Goal: Transaction & Acquisition: Download file/media

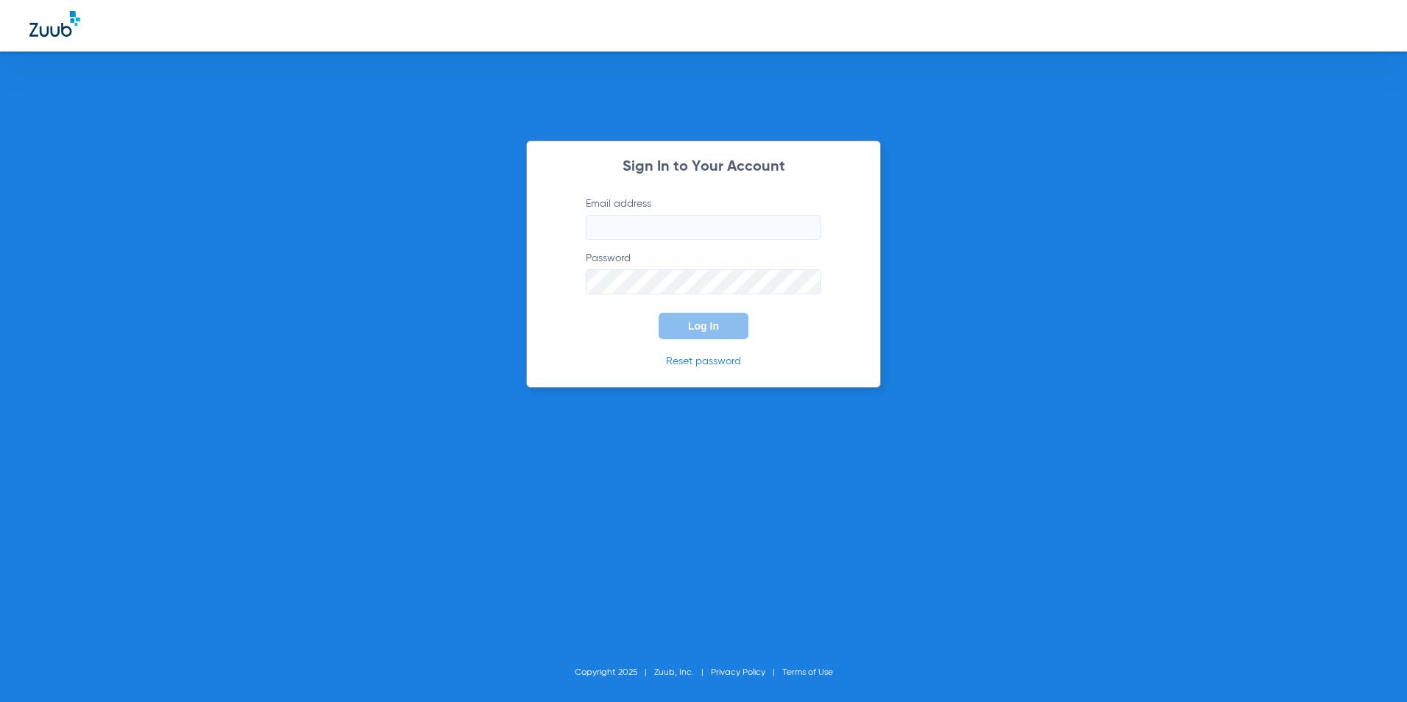
type input "[EMAIL_ADDRESS][DOMAIN_NAME]"
click at [687, 328] on button "Log In" at bounding box center [704, 326] width 90 height 26
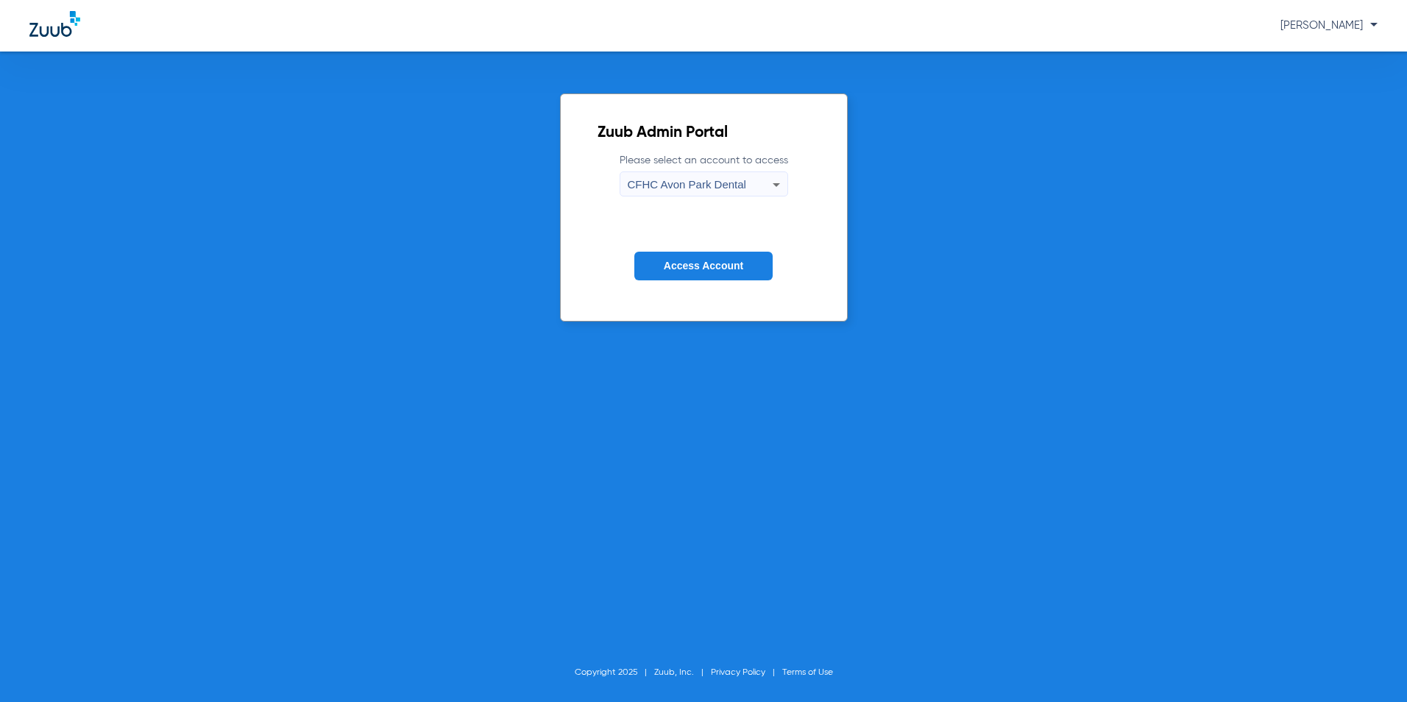
click at [666, 186] on span "CFHC Avon Park Dental" at bounding box center [687, 184] width 119 height 13
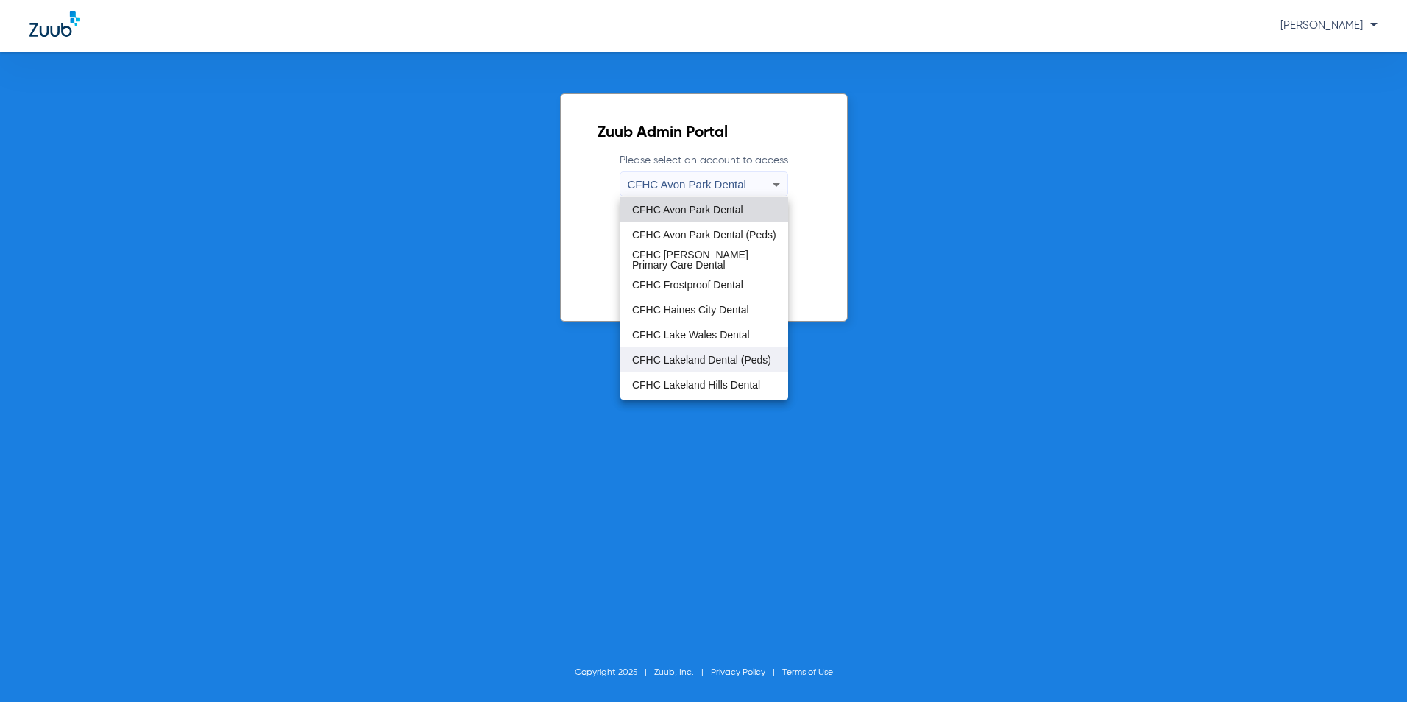
click at [660, 358] on span "CFHC Lakeland Dental (Peds)" at bounding box center [701, 360] width 139 height 10
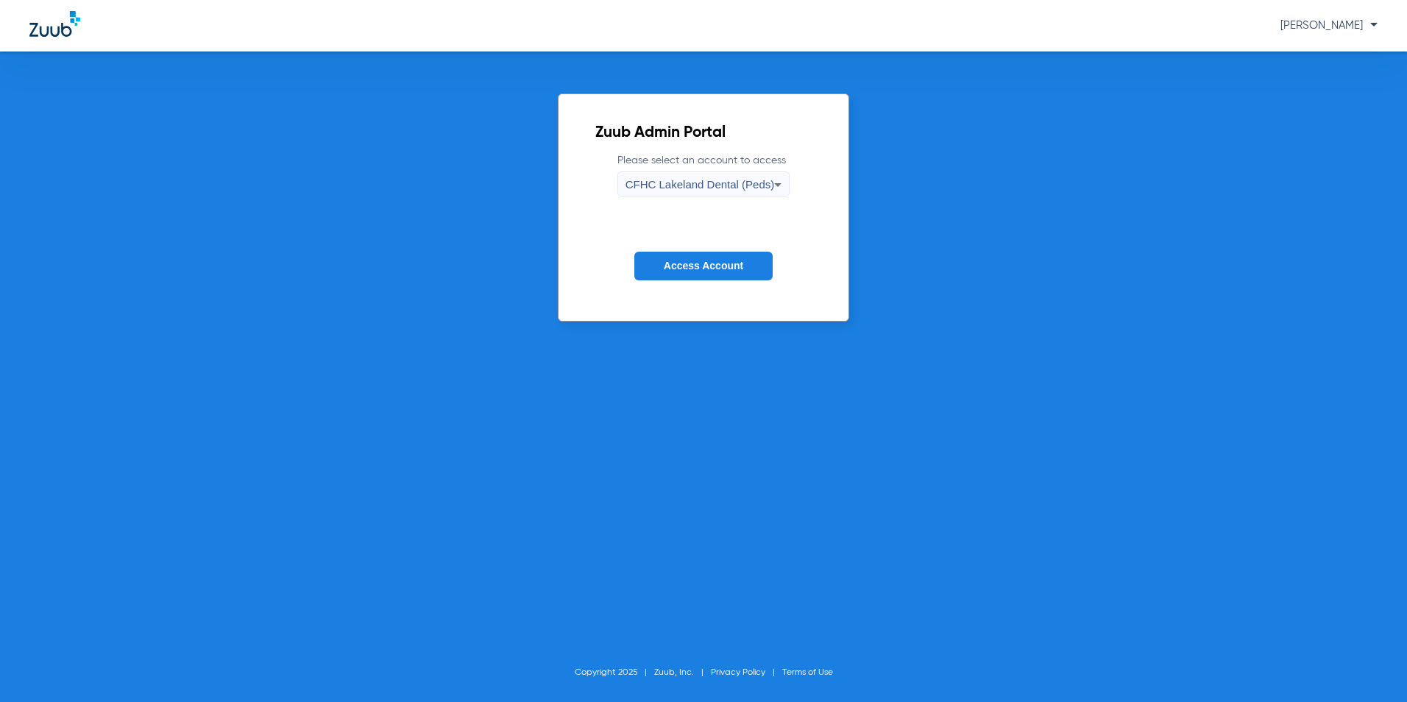
click at [660, 269] on button "Access Account" at bounding box center [703, 266] width 138 height 29
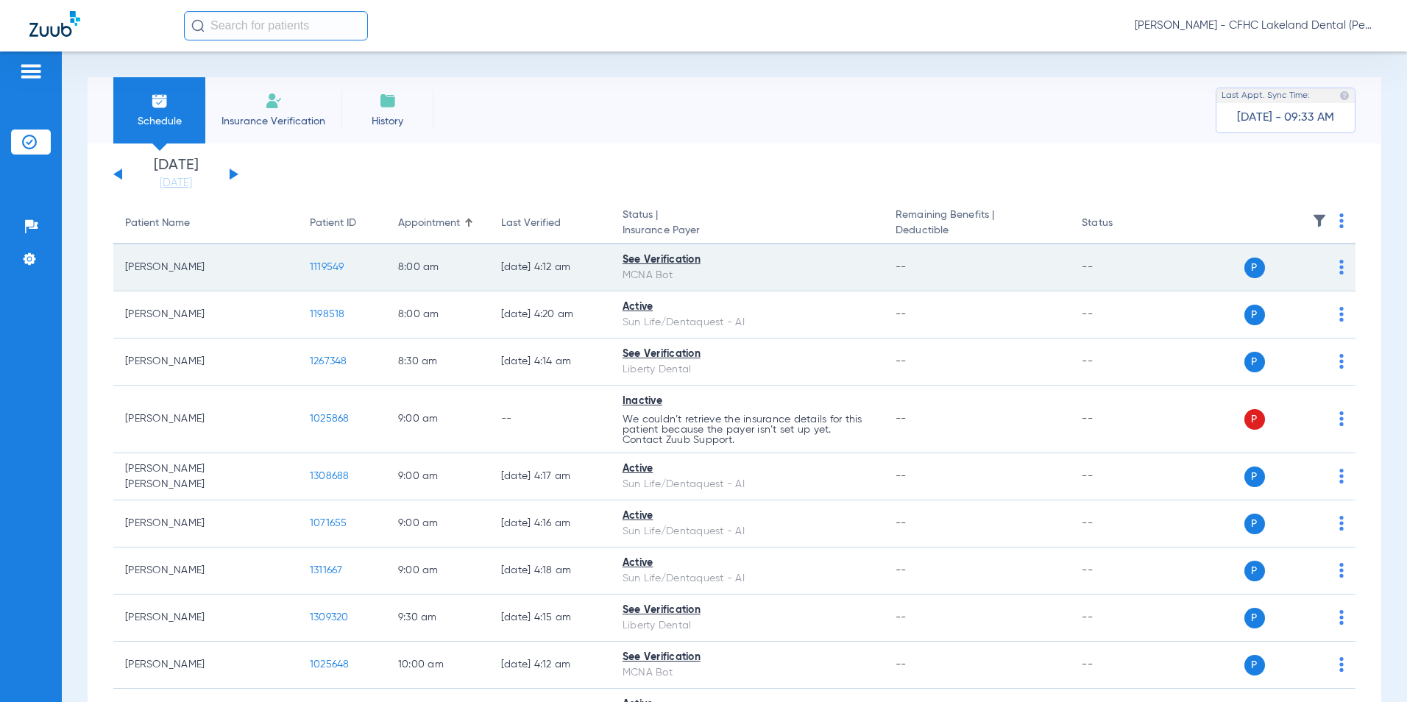
click at [310, 262] on span "1119549" at bounding box center [327, 267] width 35 height 10
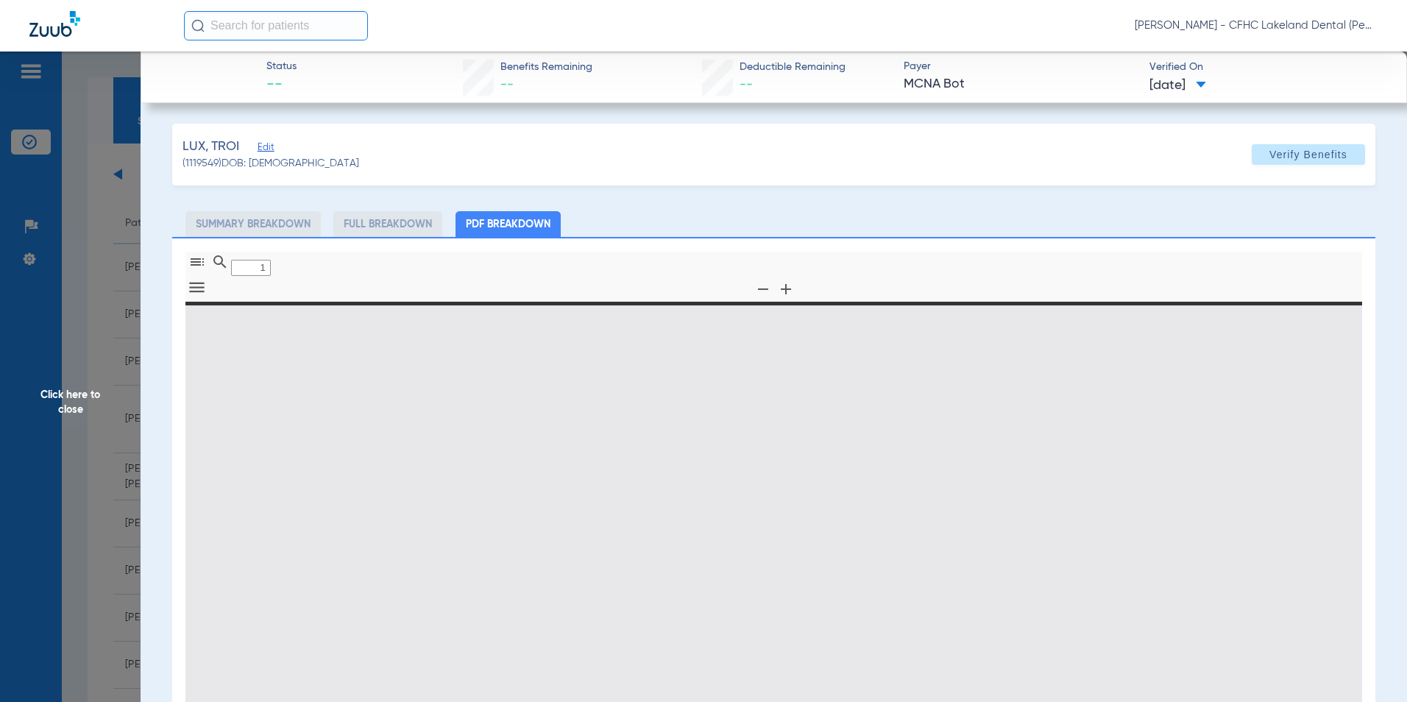
type input "0"
select select "page-width"
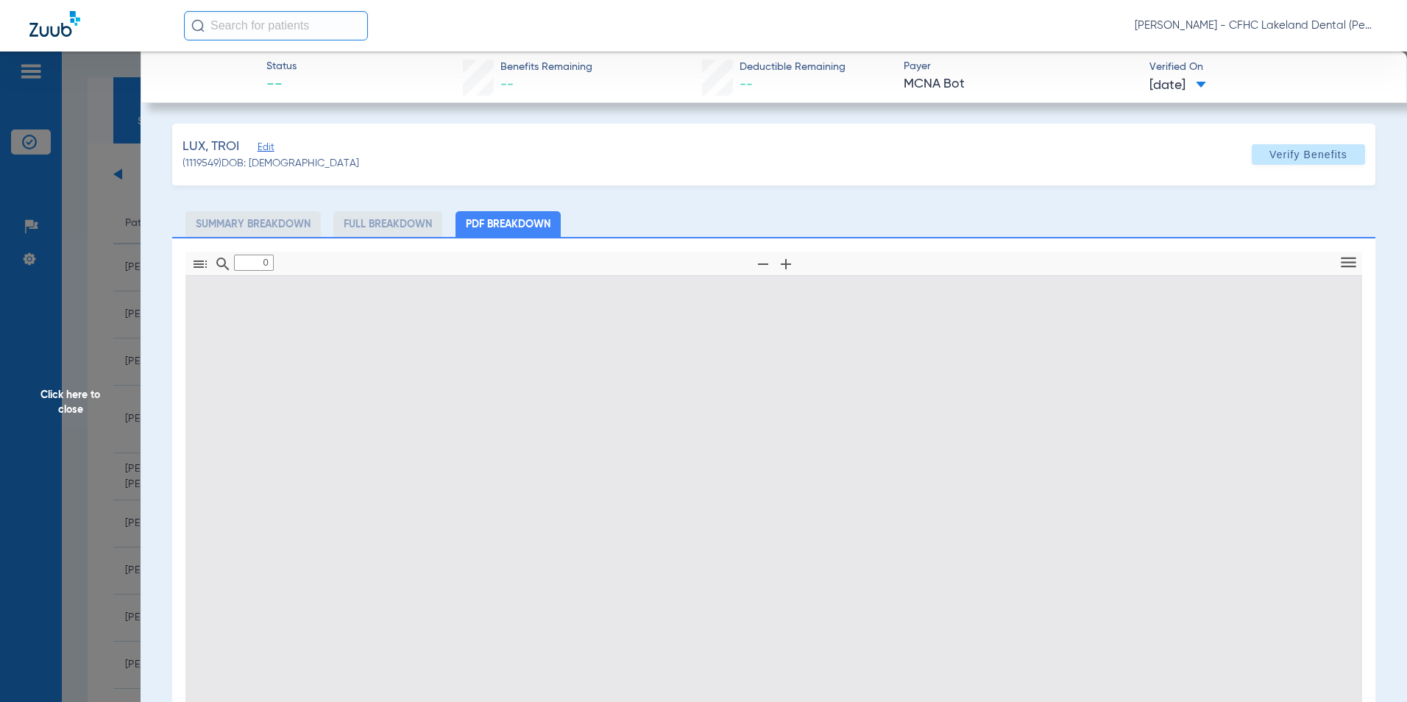
type input "1"
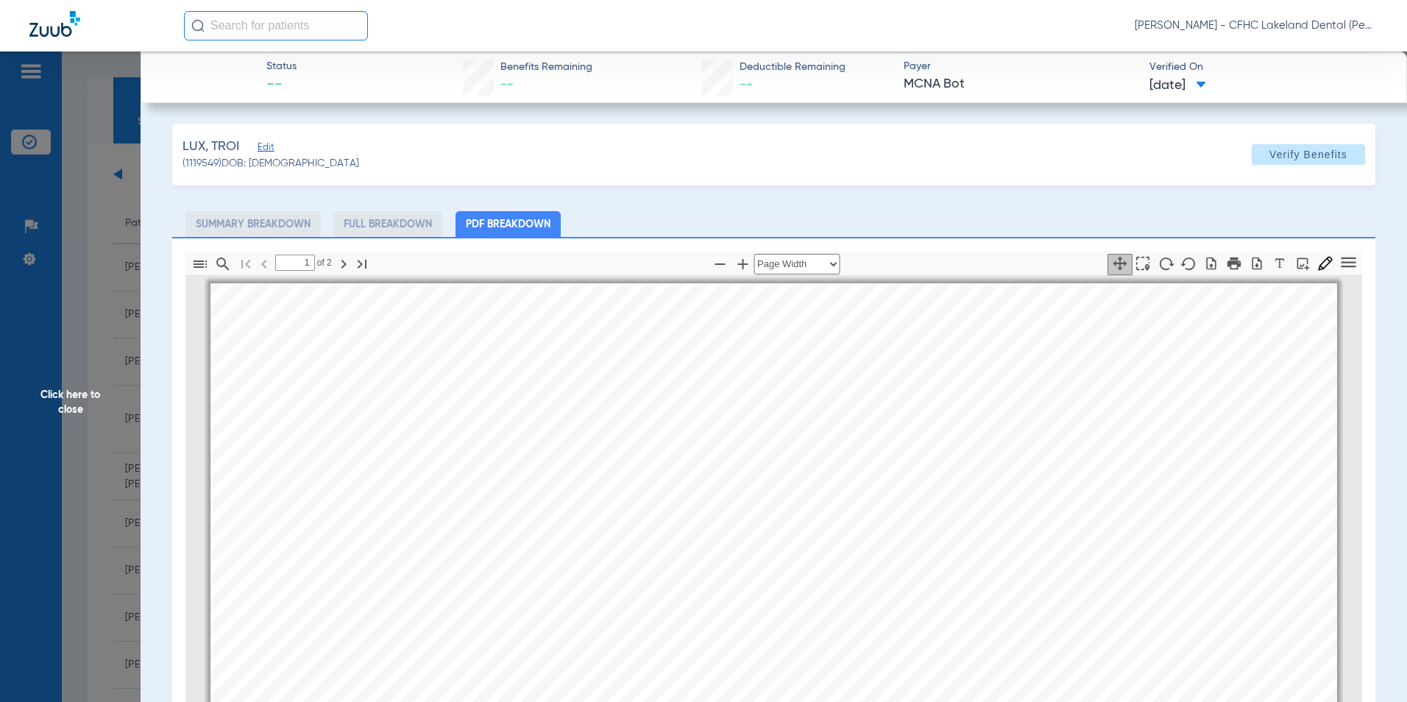
scroll to position [7, 0]
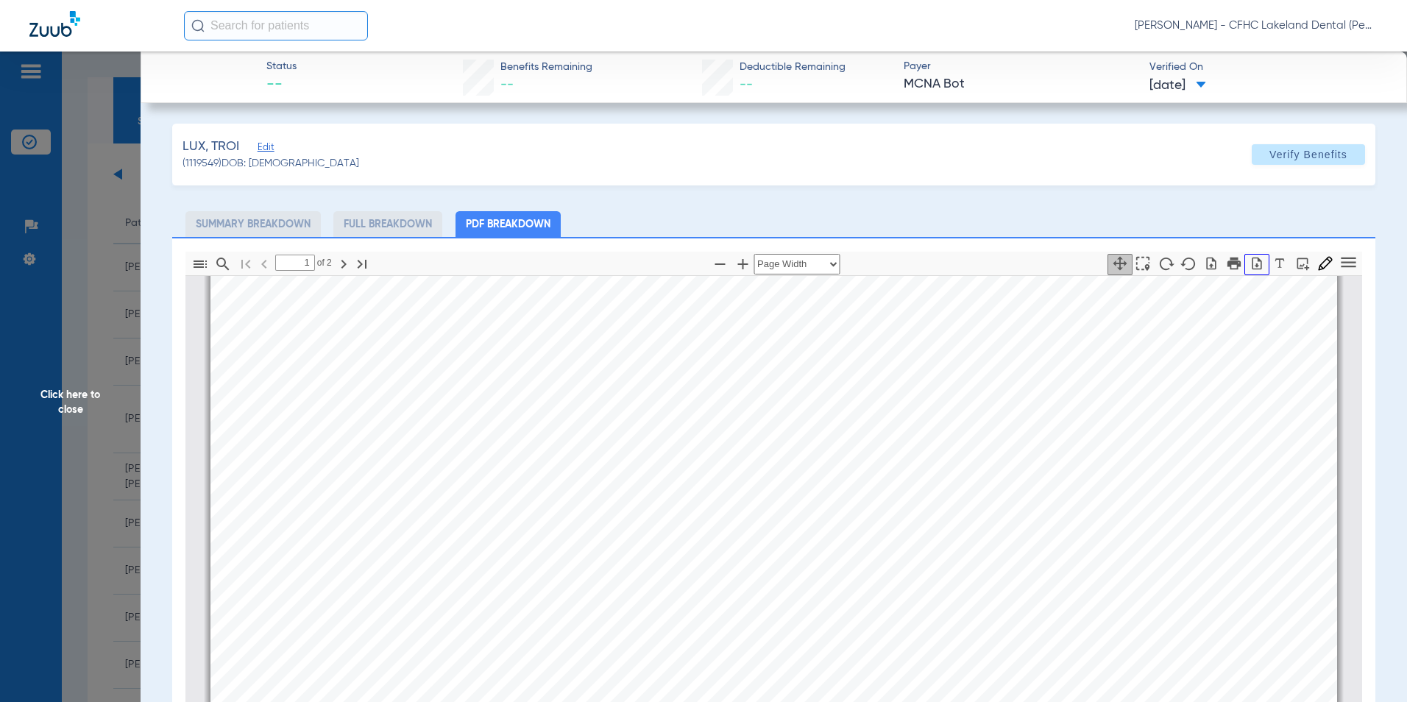
click at [1253, 265] on icon "button" at bounding box center [1258, 263] width 10 height 13
click at [94, 277] on span "Click here to close" at bounding box center [70, 403] width 141 height 702
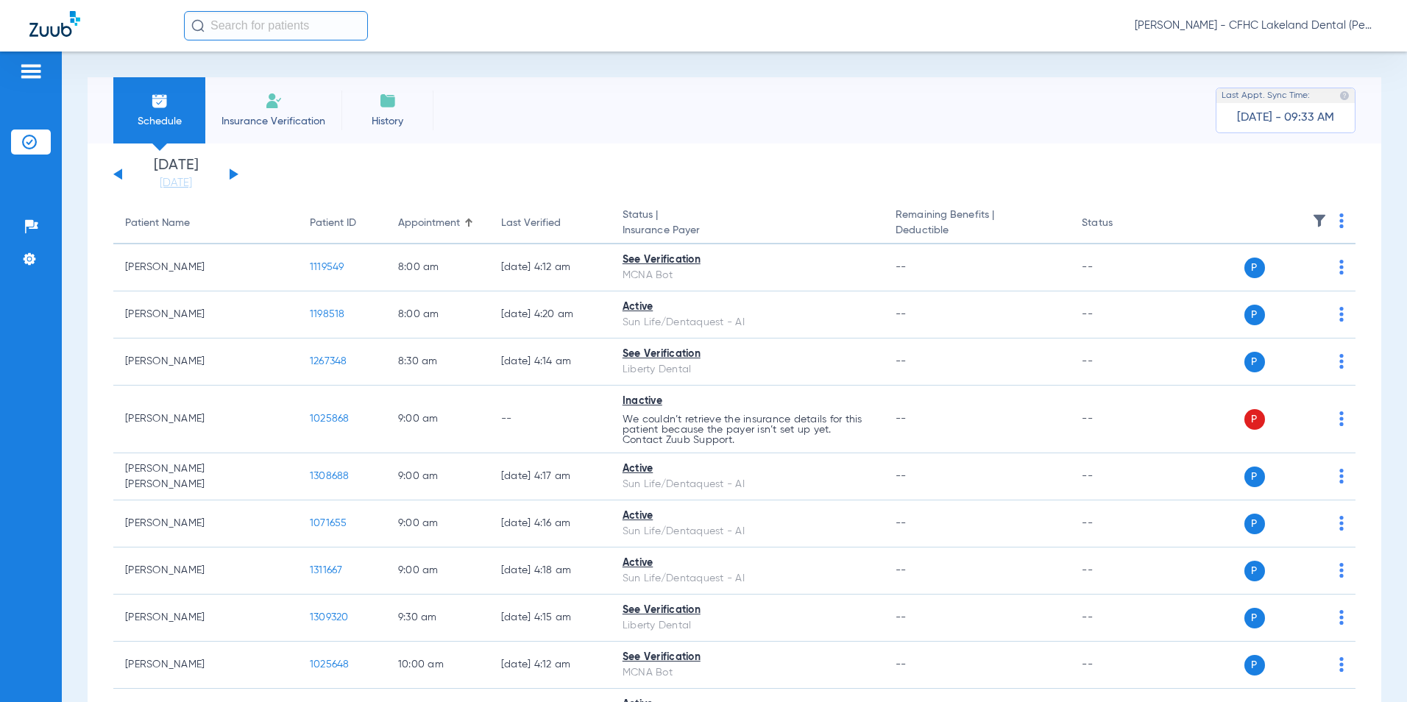
click at [233, 172] on button at bounding box center [234, 174] width 9 height 11
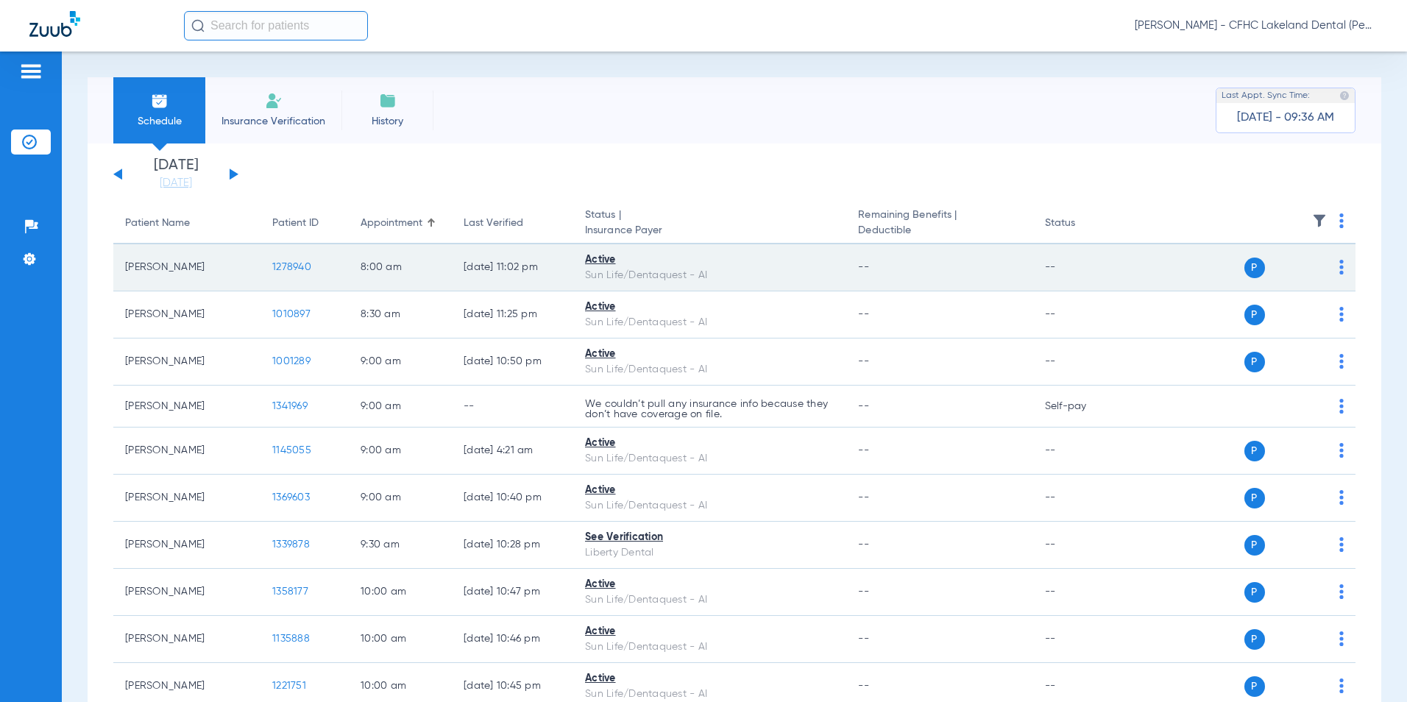
click at [295, 269] on span "1278940" at bounding box center [291, 267] width 39 height 10
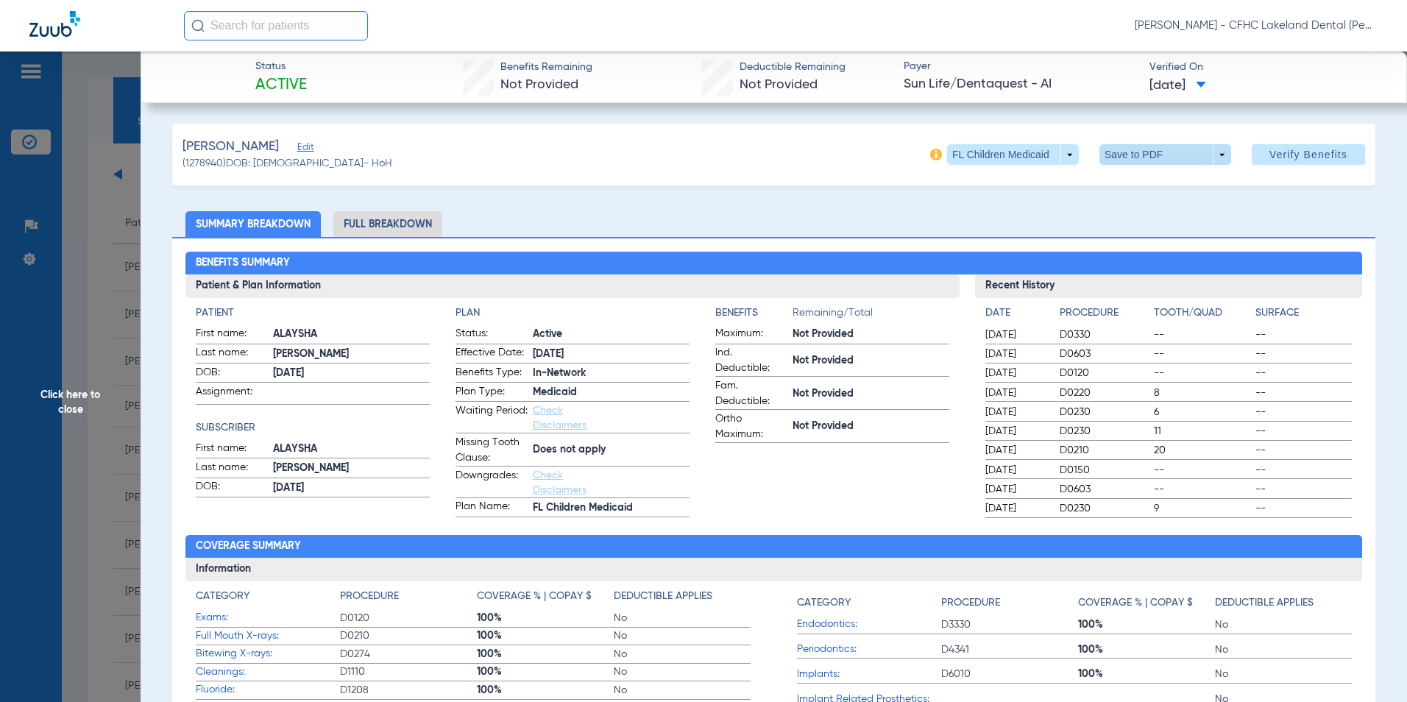
click at [1213, 154] on span at bounding box center [1166, 154] width 132 height 21
click at [1152, 185] on span "Save to PDF" at bounding box center [1160, 184] width 58 height 10
click at [71, 414] on span "Click here to close" at bounding box center [70, 403] width 141 height 702
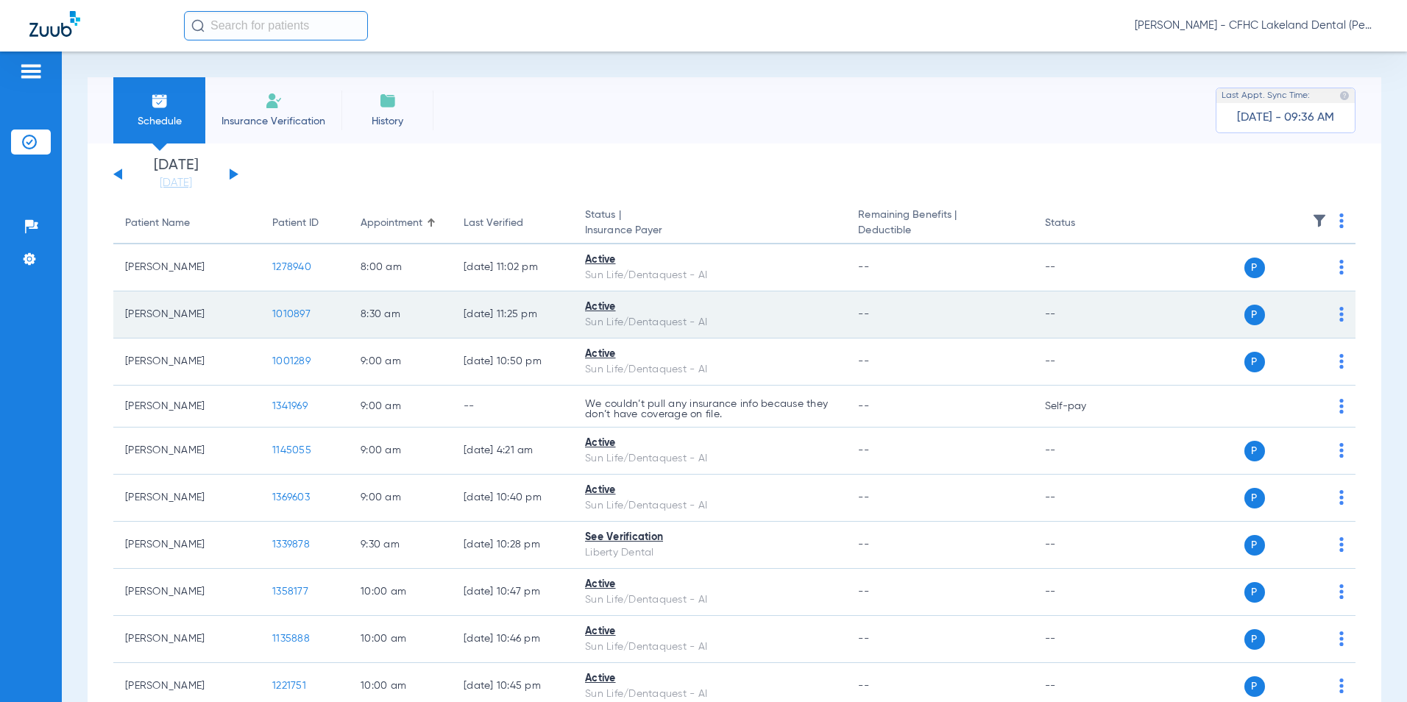
click at [291, 311] on span "1010897" at bounding box center [291, 314] width 38 height 10
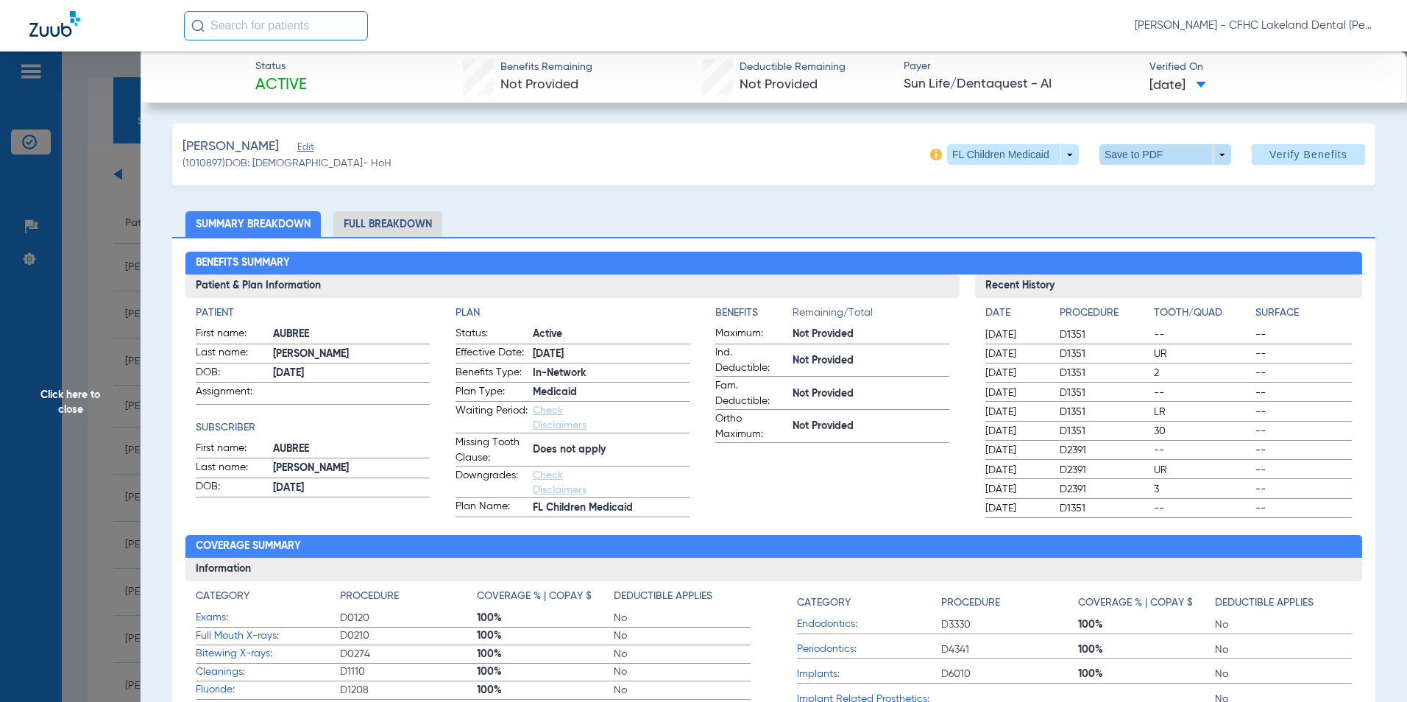
click at [1212, 152] on span at bounding box center [1166, 154] width 132 height 21
click at [1169, 183] on span "Save to PDF" at bounding box center [1160, 184] width 58 height 10
click at [81, 411] on span "Click here to close" at bounding box center [70, 403] width 141 height 702
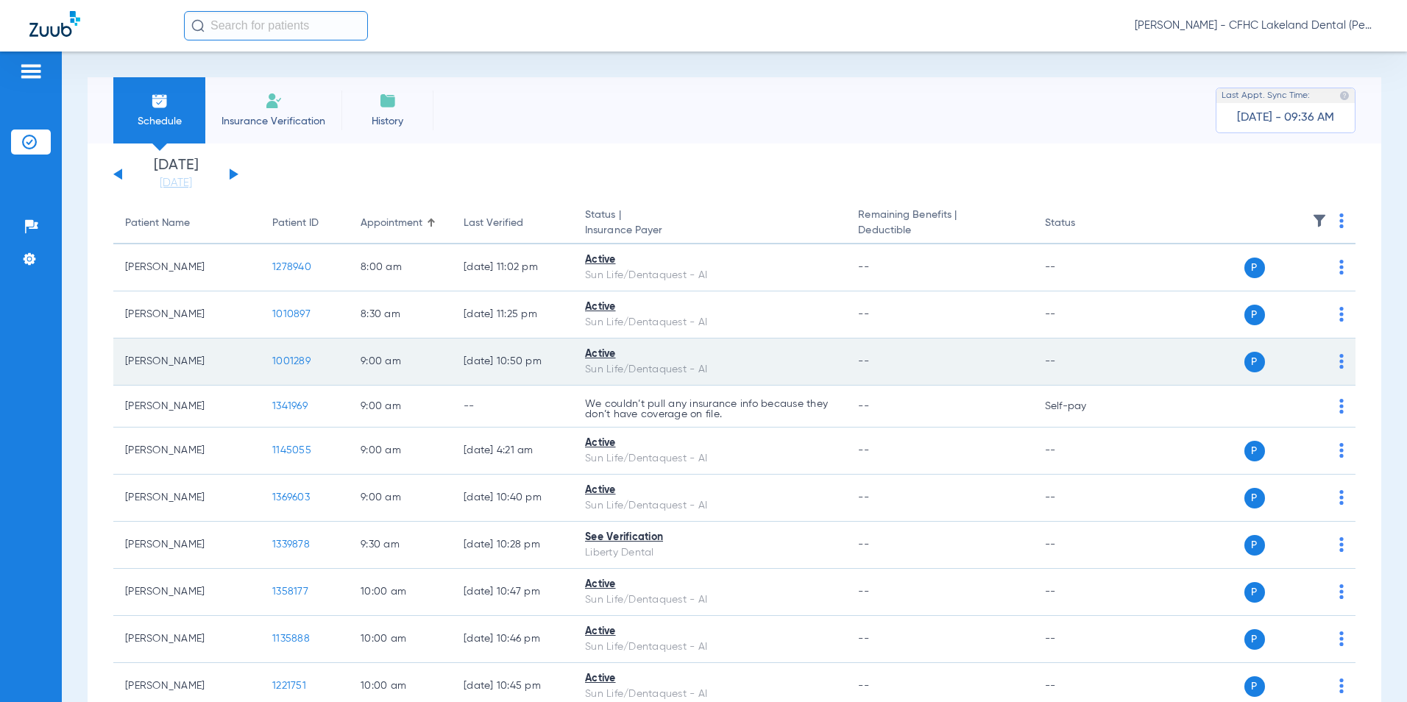
click at [304, 360] on span "1001289" at bounding box center [291, 361] width 38 height 10
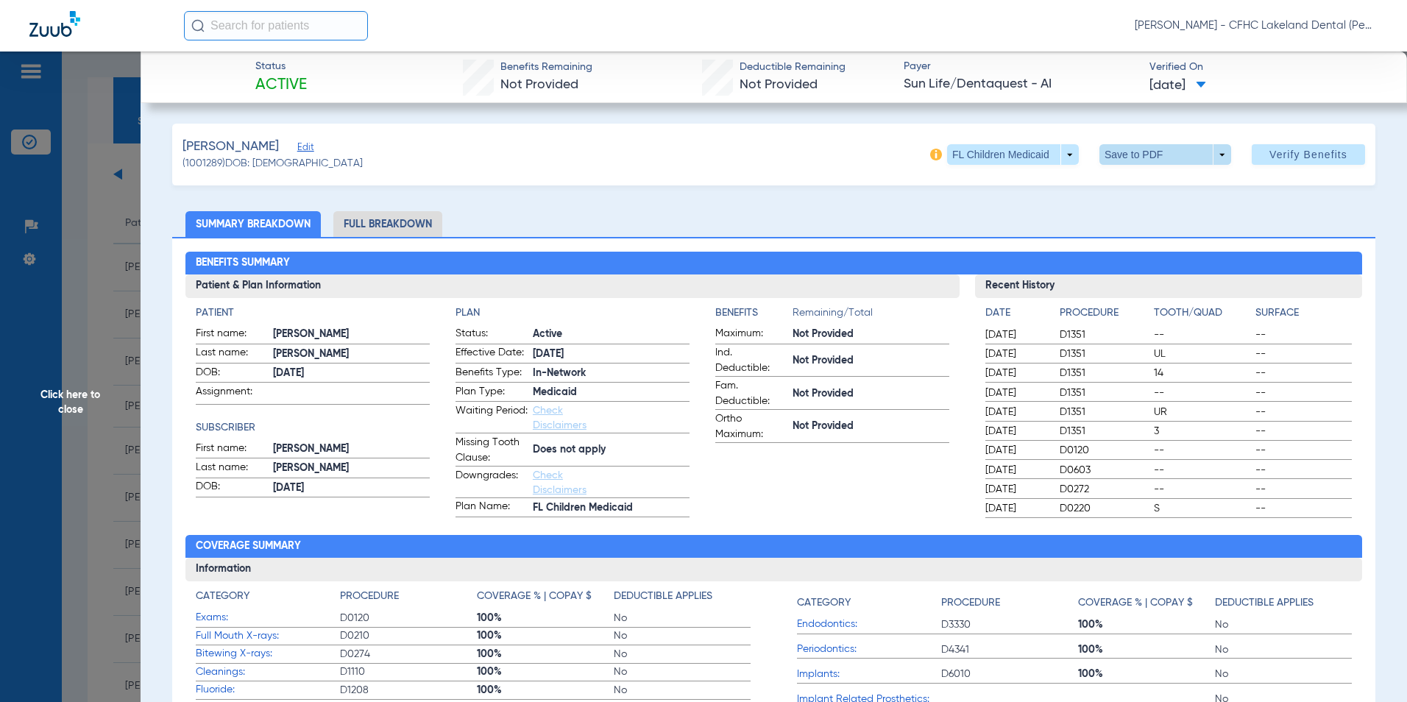
click at [1213, 159] on span at bounding box center [1166, 154] width 132 height 21
click at [1173, 188] on span "Save to PDF" at bounding box center [1160, 184] width 58 height 10
click at [71, 392] on span "Click here to close" at bounding box center [70, 403] width 141 height 702
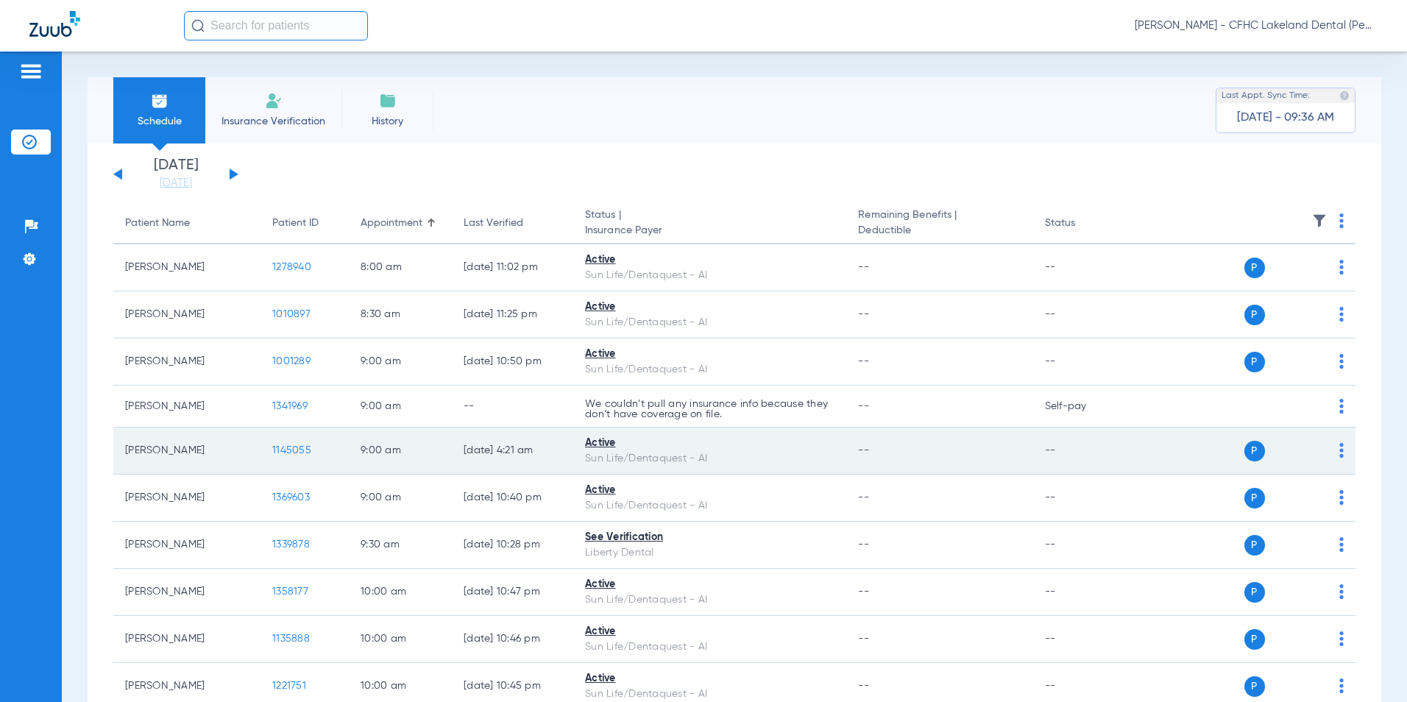
click at [284, 453] on span "1145055" at bounding box center [291, 450] width 39 height 10
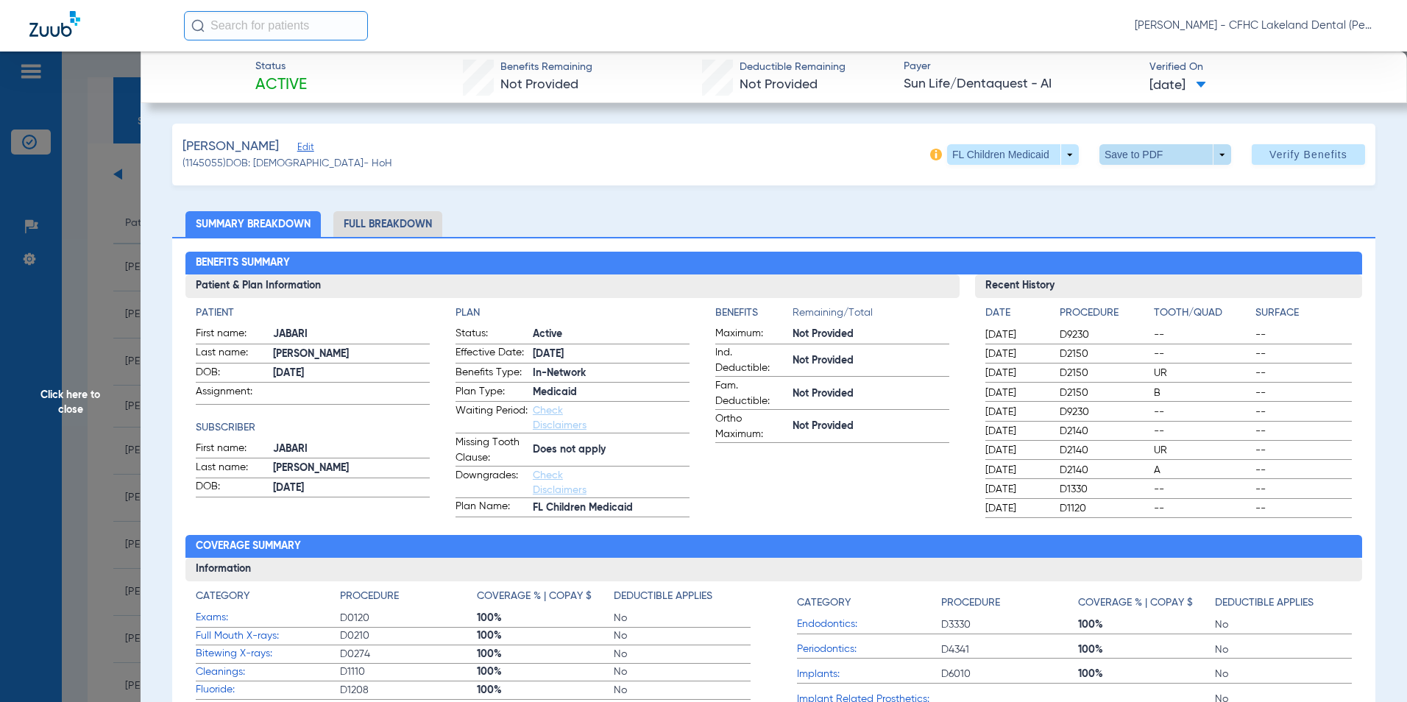
click at [1216, 156] on span at bounding box center [1166, 154] width 132 height 21
click at [1170, 176] on button "insert_drive_file Save to PDF" at bounding box center [1144, 183] width 111 height 29
click at [70, 402] on span "Click here to close" at bounding box center [70, 403] width 141 height 702
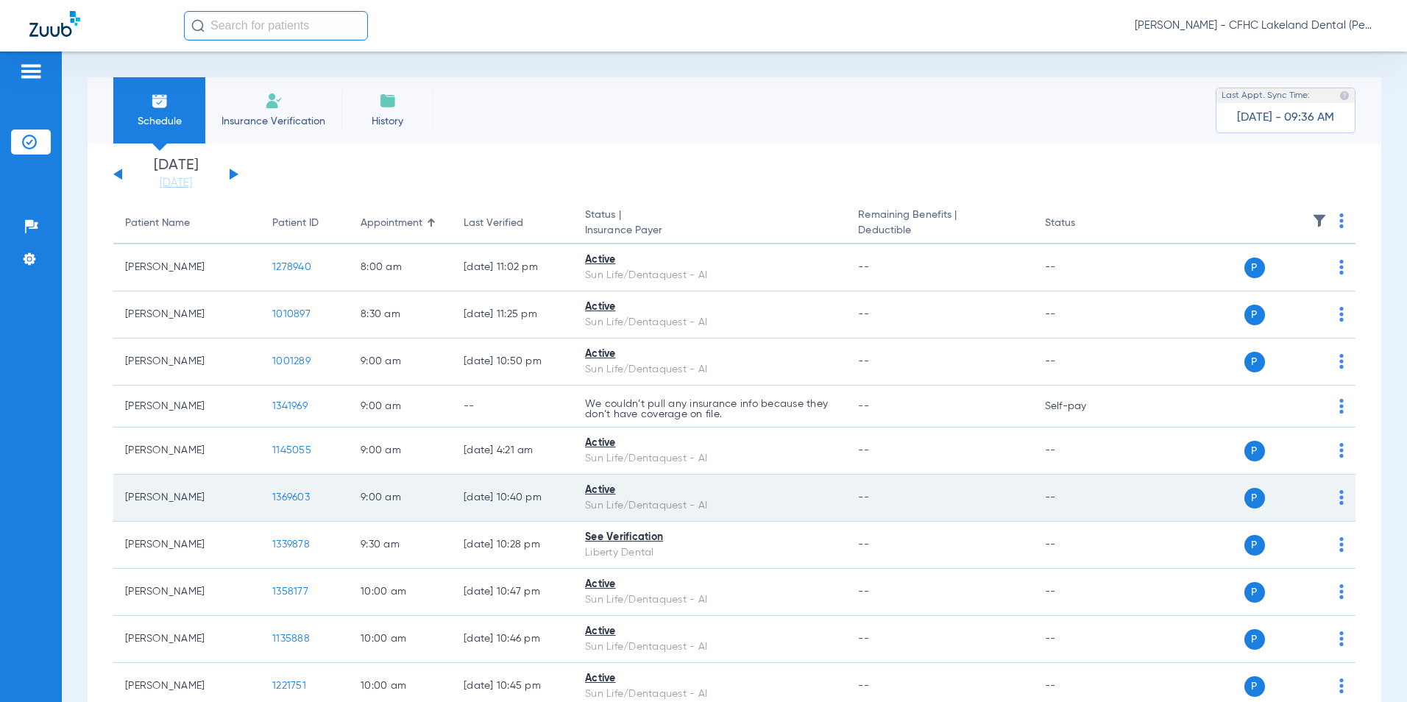
click at [296, 496] on span "1369603" at bounding box center [291, 497] width 38 height 10
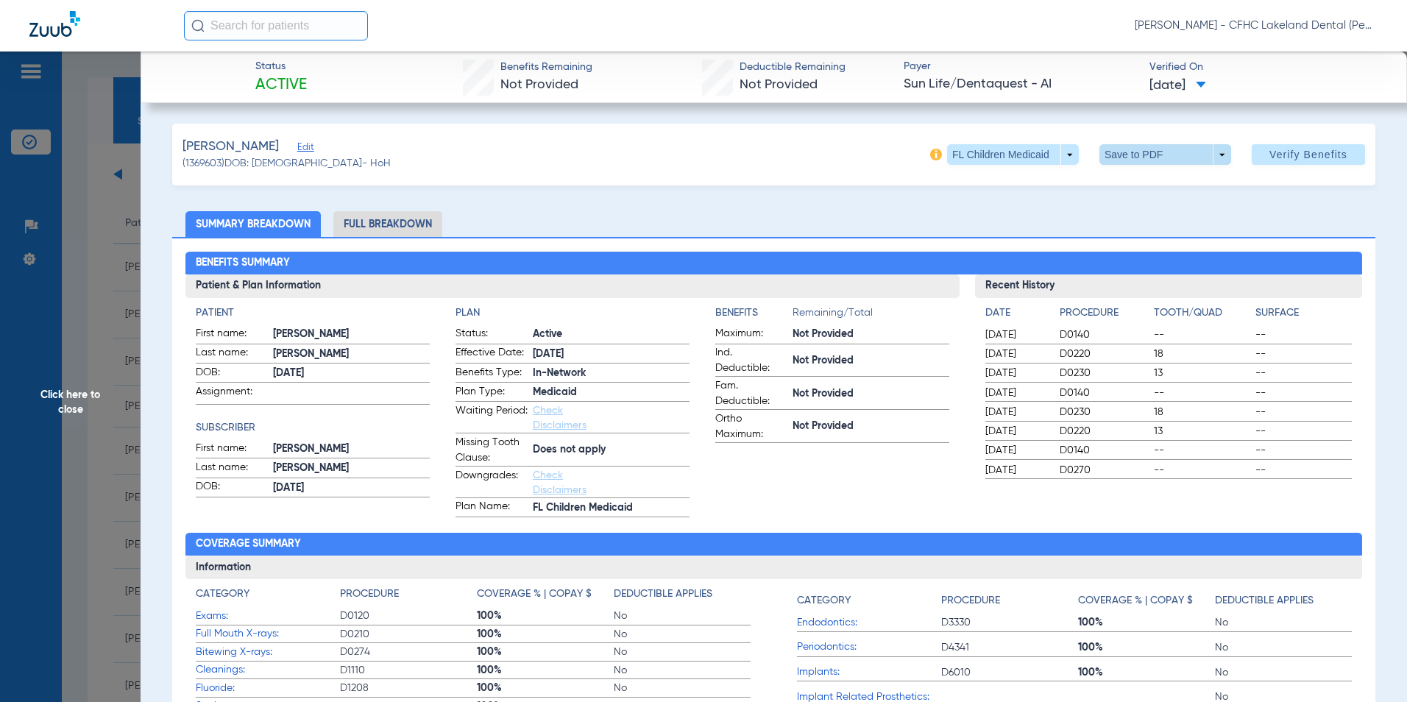
click at [1212, 160] on span at bounding box center [1166, 154] width 132 height 21
click at [1167, 179] on span "Save to PDF" at bounding box center [1160, 184] width 58 height 10
click at [85, 397] on span "Click here to close" at bounding box center [70, 403] width 141 height 702
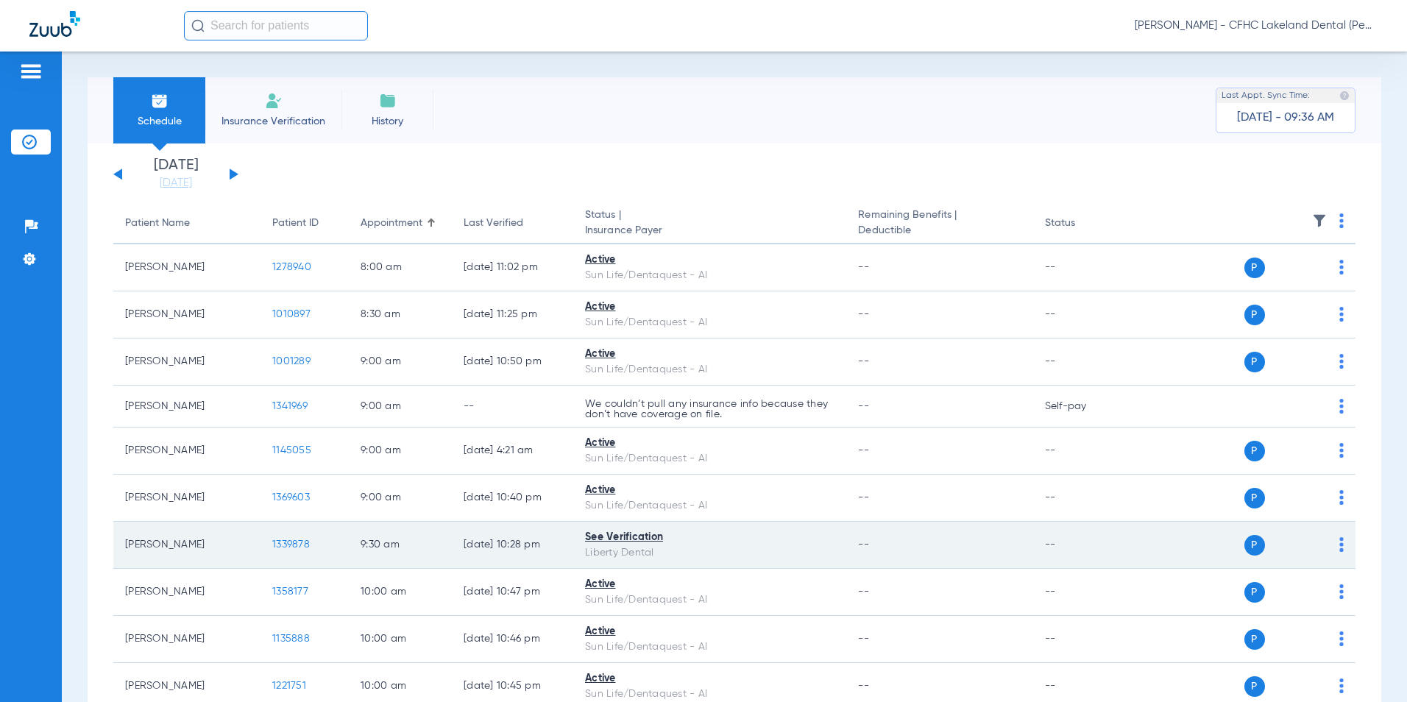
click at [282, 542] on span "1339878" at bounding box center [291, 545] width 38 height 10
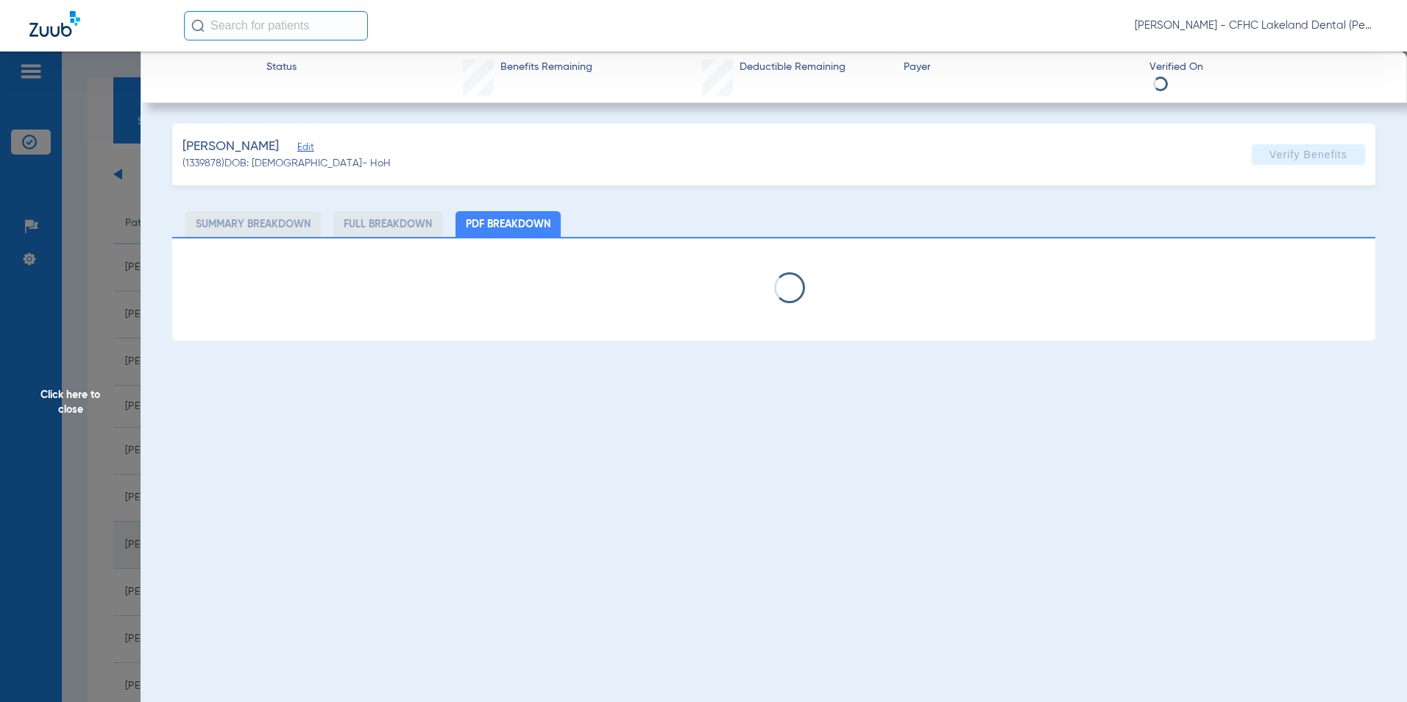
select select "page-width"
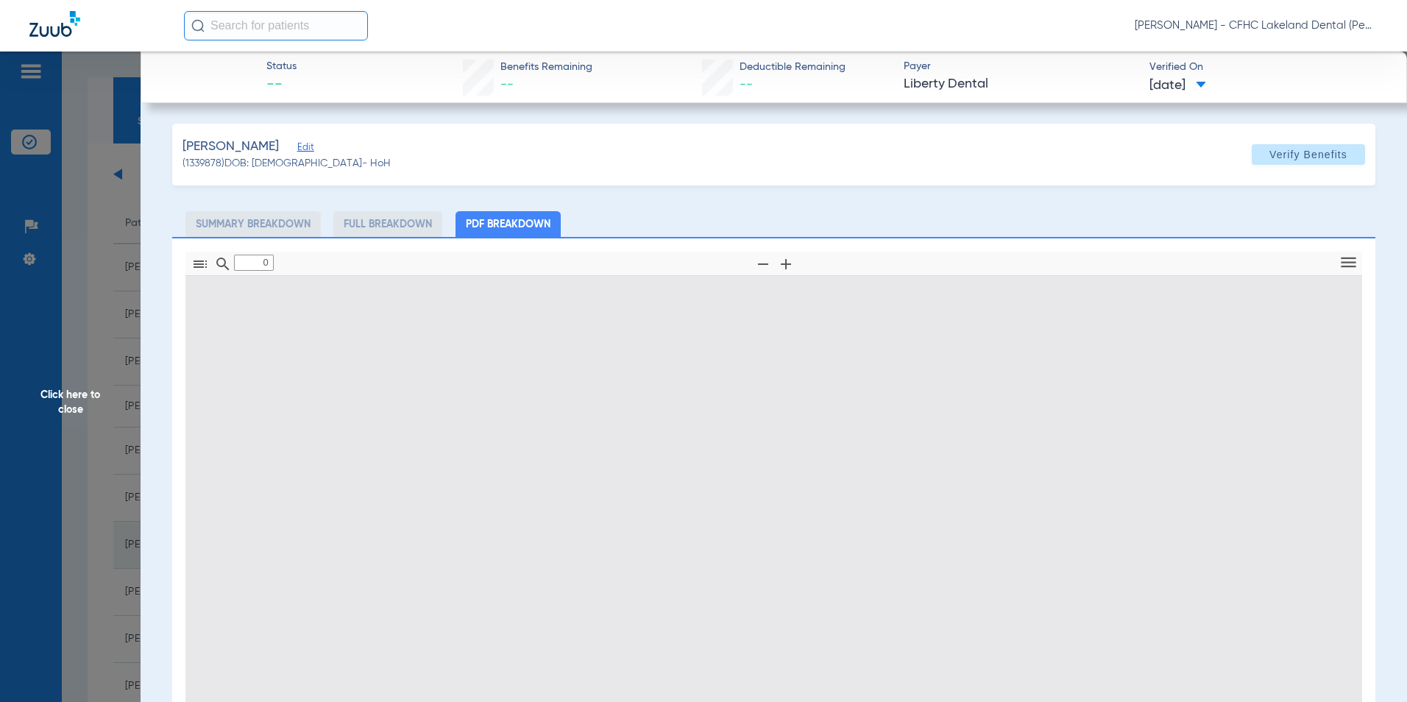
type input "1"
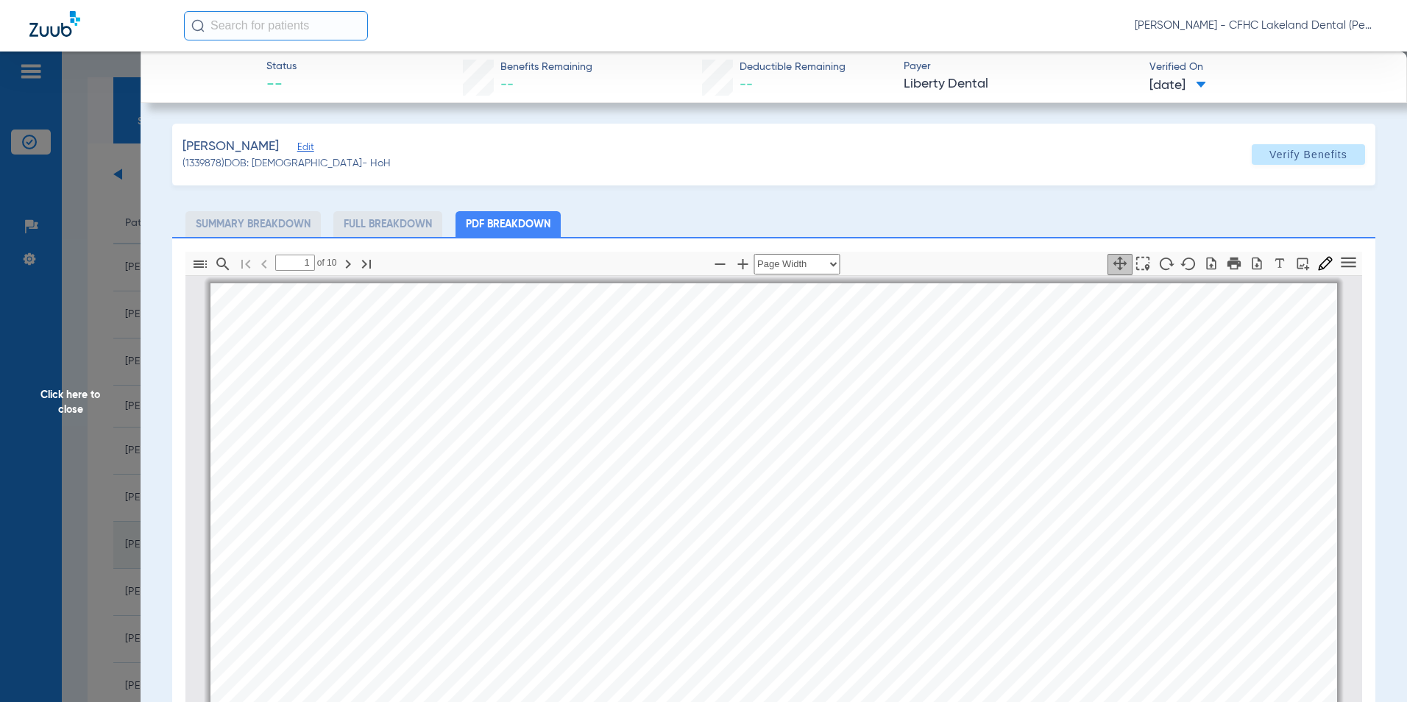
scroll to position [7, 0]
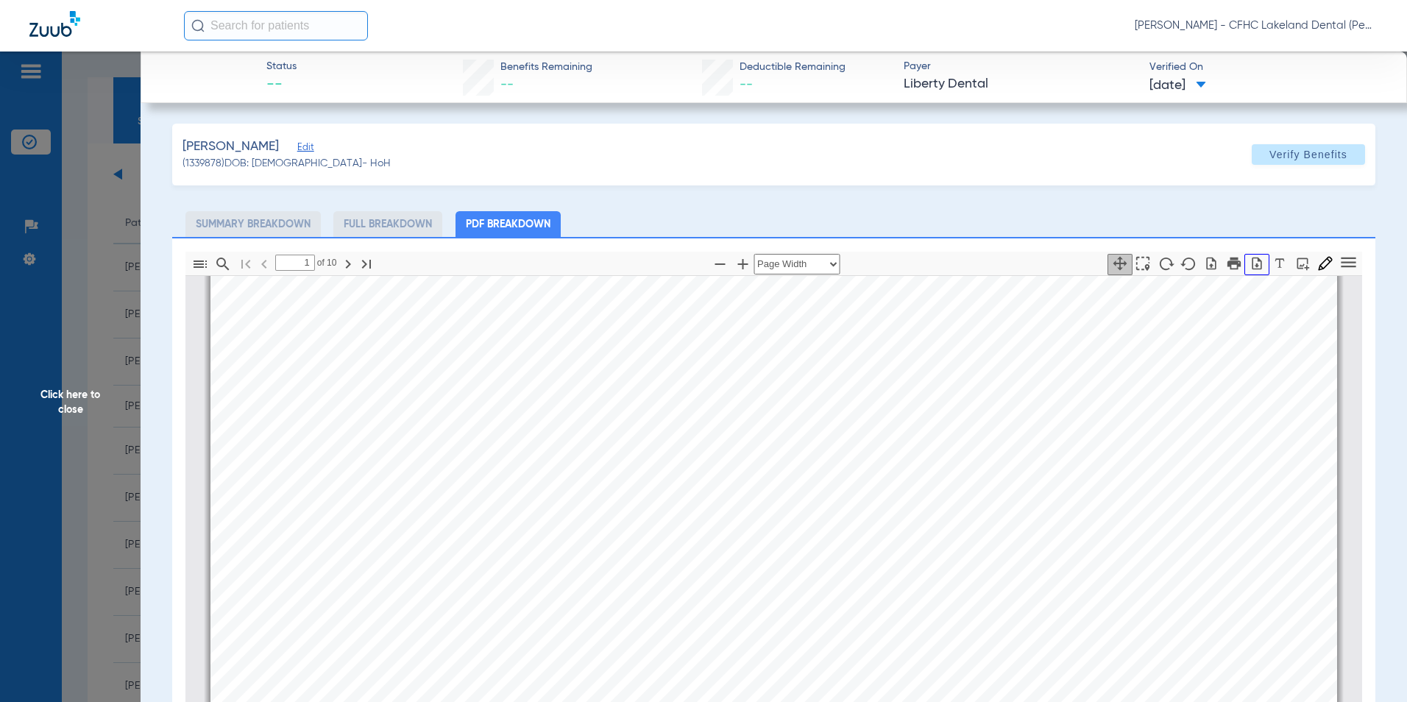
click at [1253, 261] on icon "button" at bounding box center [1258, 263] width 10 height 13
click at [63, 415] on span "Click here to close" at bounding box center [70, 403] width 141 height 702
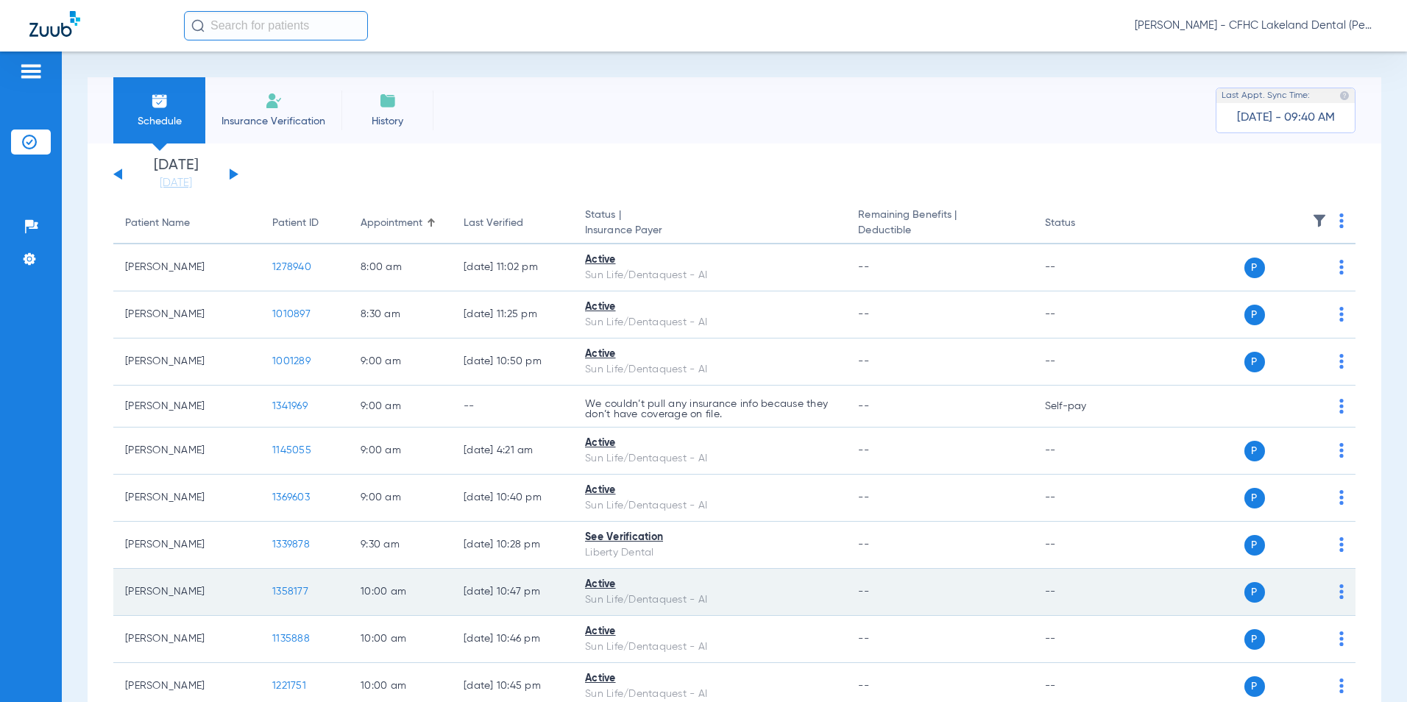
click at [295, 590] on span "1358177" at bounding box center [290, 592] width 36 height 10
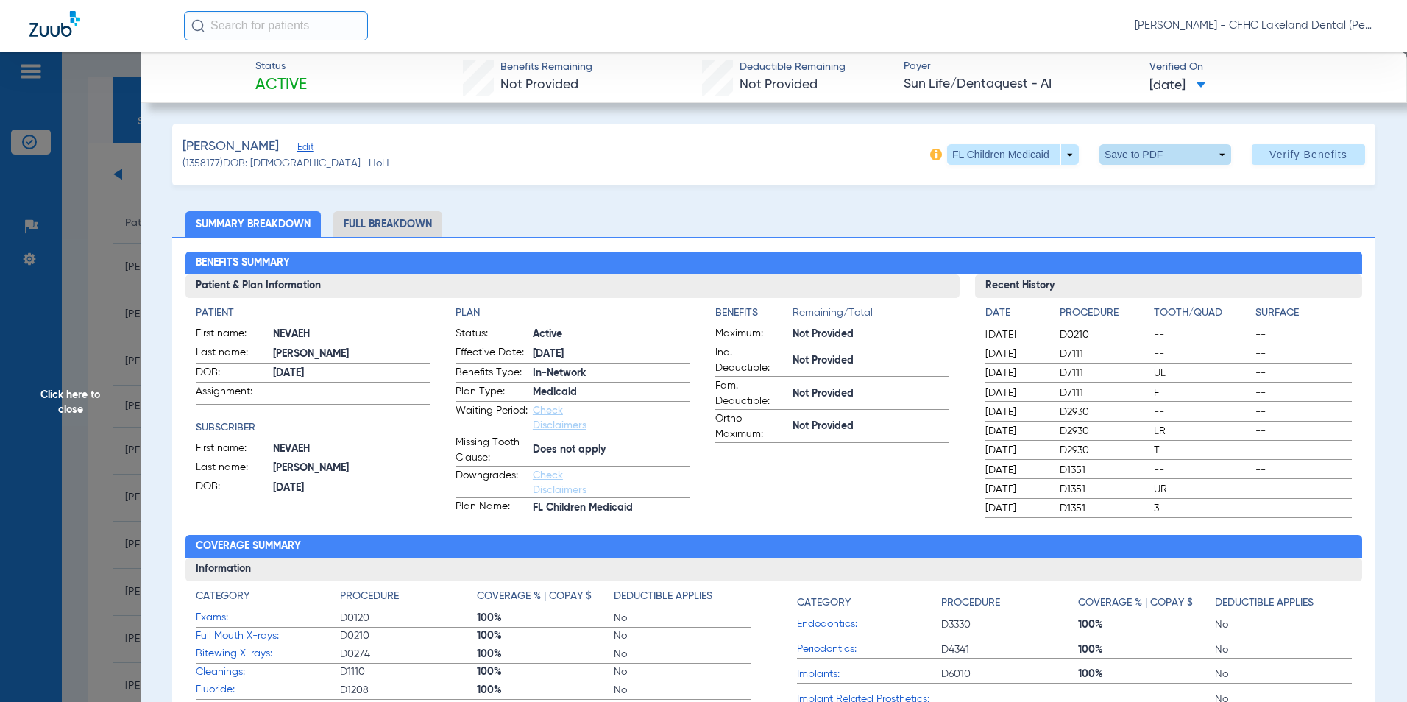
click at [1215, 156] on span at bounding box center [1166, 154] width 132 height 21
click at [1181, 175] on button "insert_drive_file Save to PDF" at bounding box center [1144, 183] width 111 height 29
click at [69, 403] on span "Click here to close" at bounding box center [70, 403] width 141 height 702
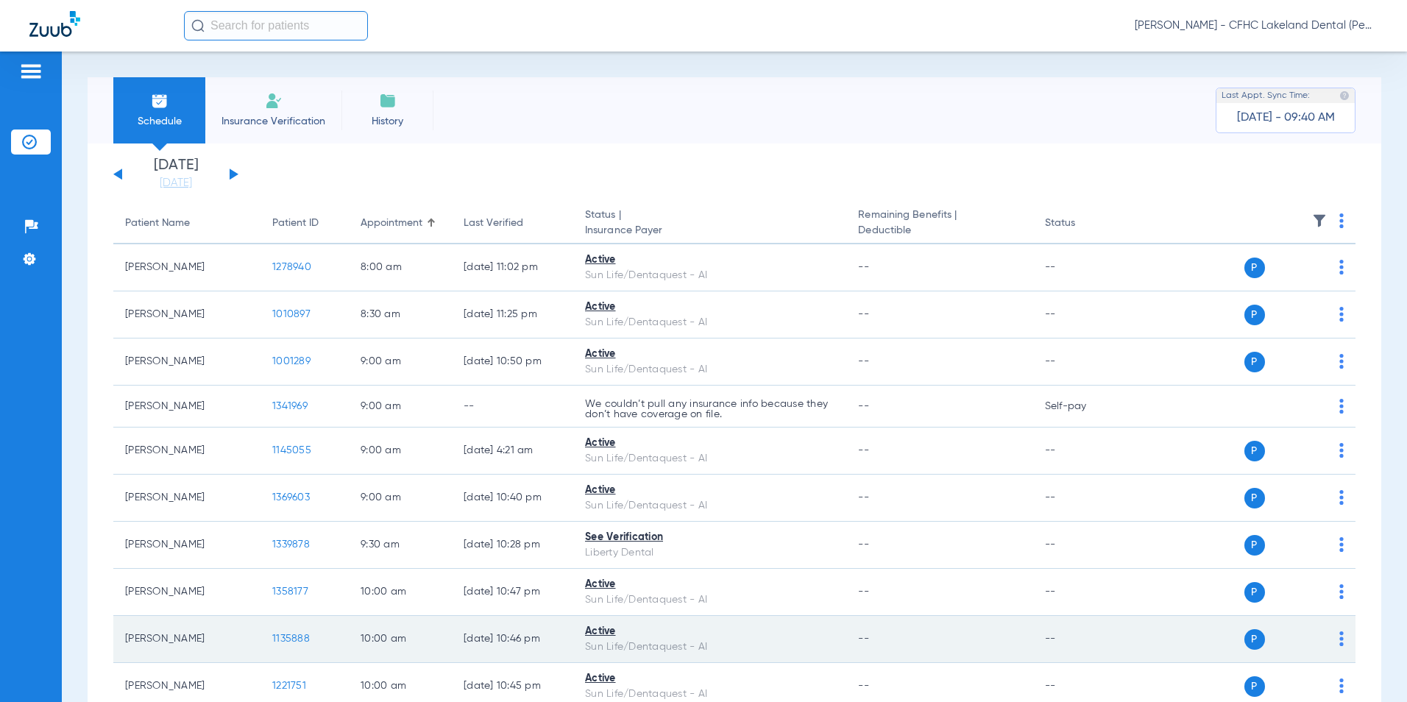
click at [280, 634] on span "1135888" at bounding box center [291, 639] width 38 height 10
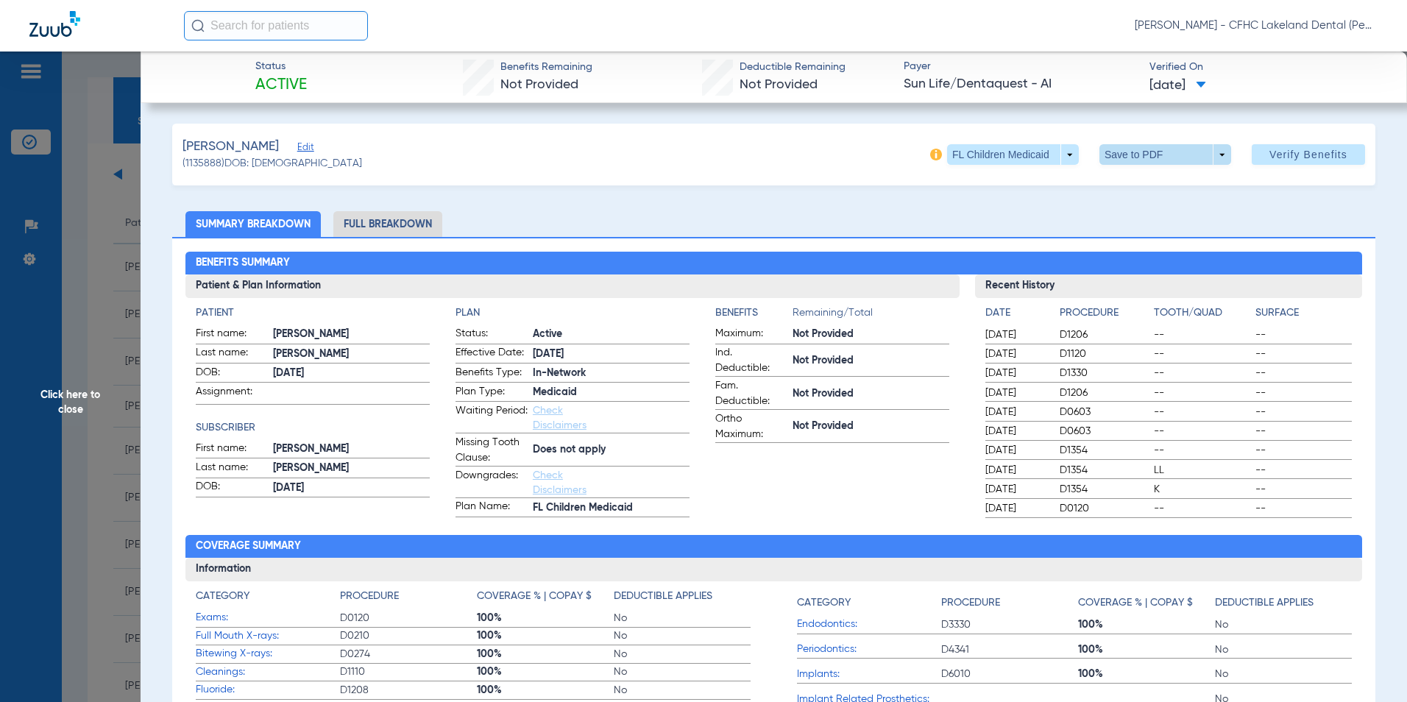
click at [1211, 154] on span at bounding box center [1166, 154] width 132 height 21
click at [1165, 188] on span "Save to PDF" at bounding box center [1160, 184] width 58 height 10
click at [75, 396] on span "Click here to close" at bounding box center [70, 403] width 141 height 702
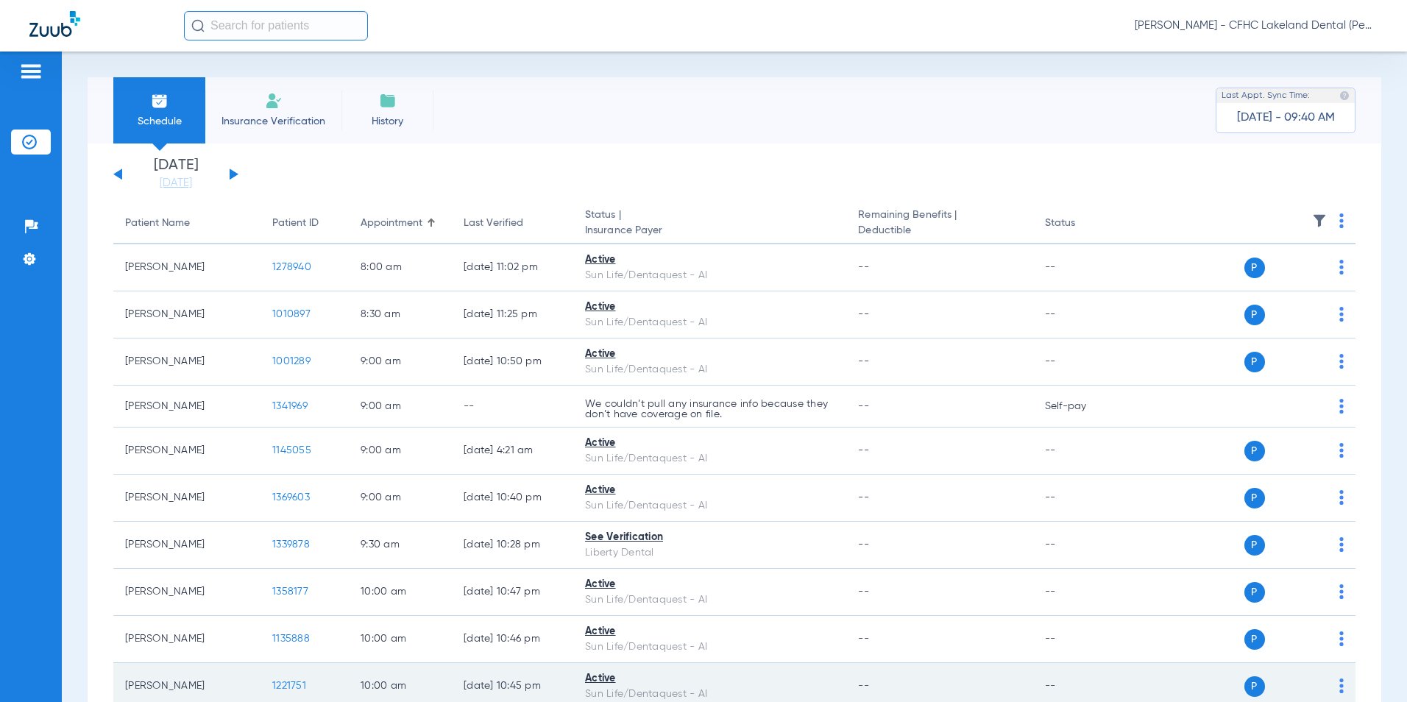
click at [289, 688] on span "1221751" at bounding box center [289, 686] width 34 height 10
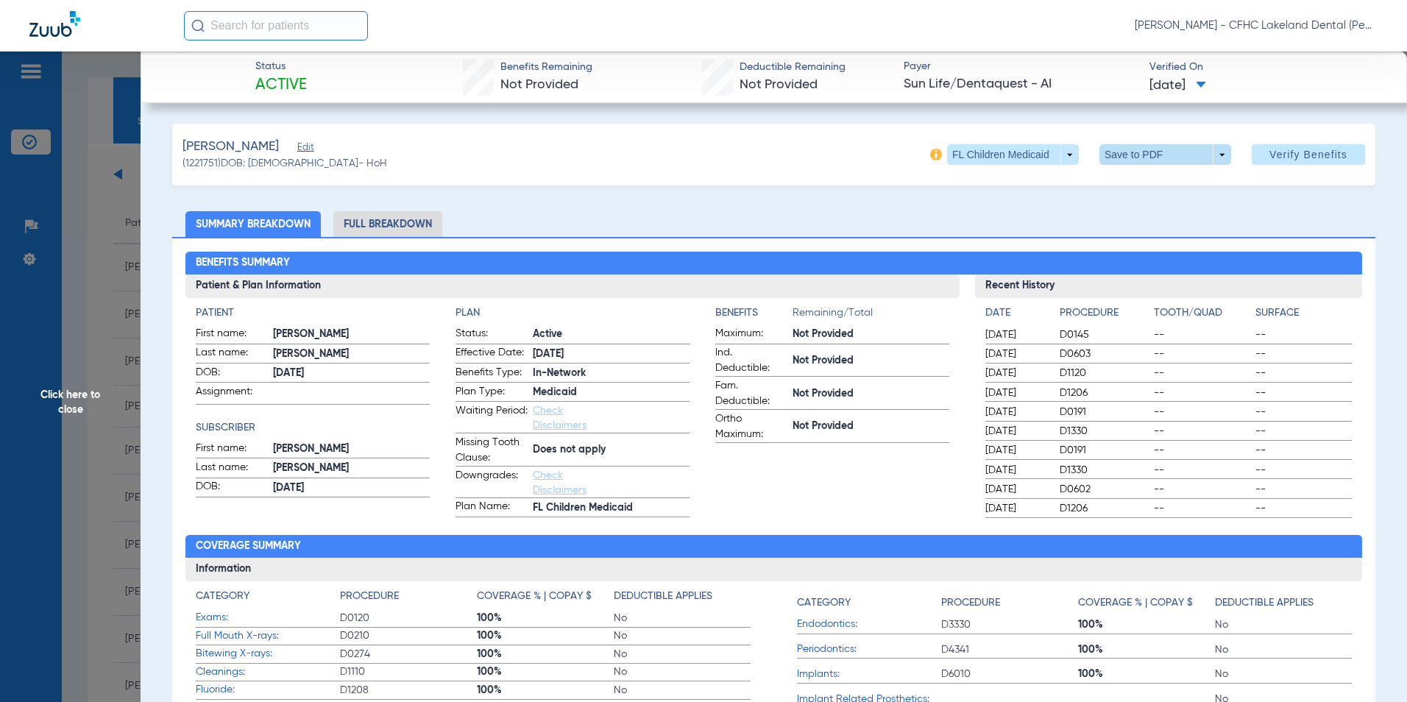
click at [1217, 151] on span at bounding box center [1166, 154] width 132 height 21
click at [1169, 183] on span "Save to PDF" at bounding box center [1160, 184] width 58 height 10
click at [54, 465] on span "Click here to close" at bounding box center [70, 403] width 141 height 702
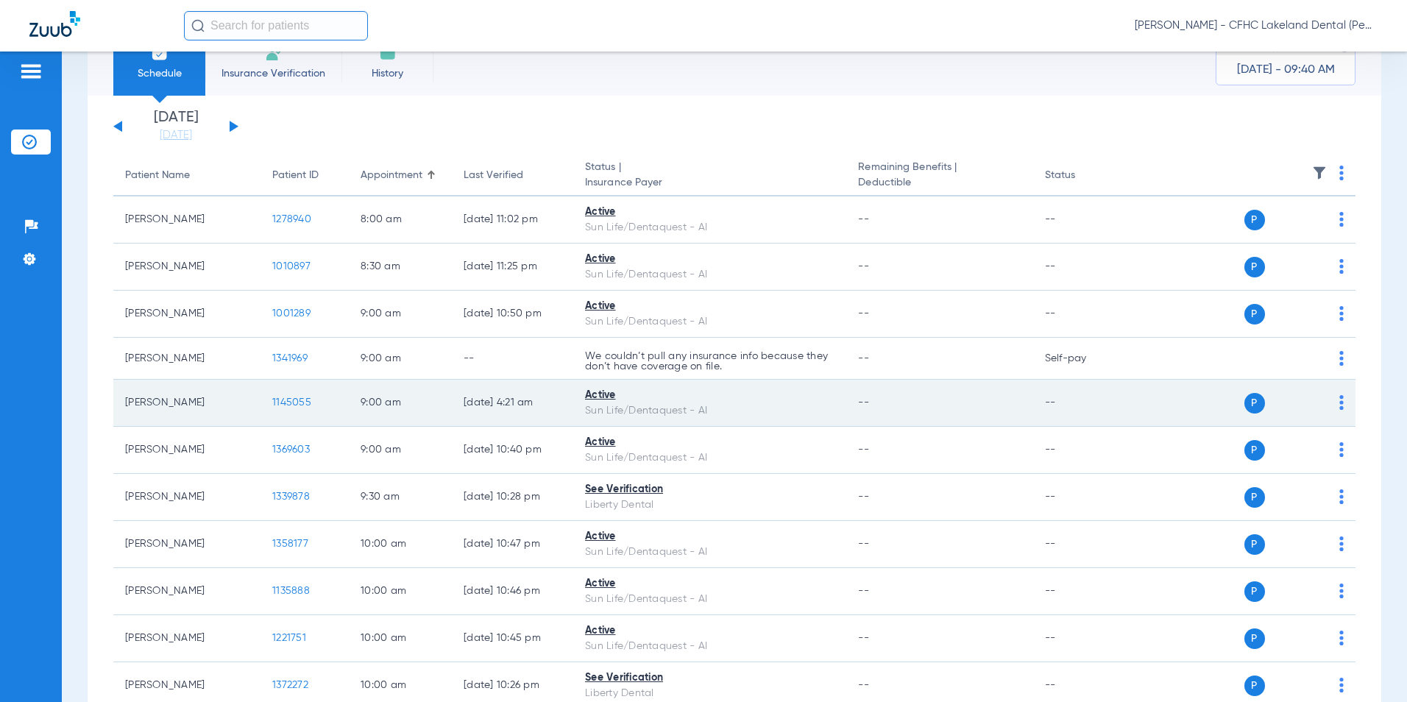
scroll to position [74, 0]
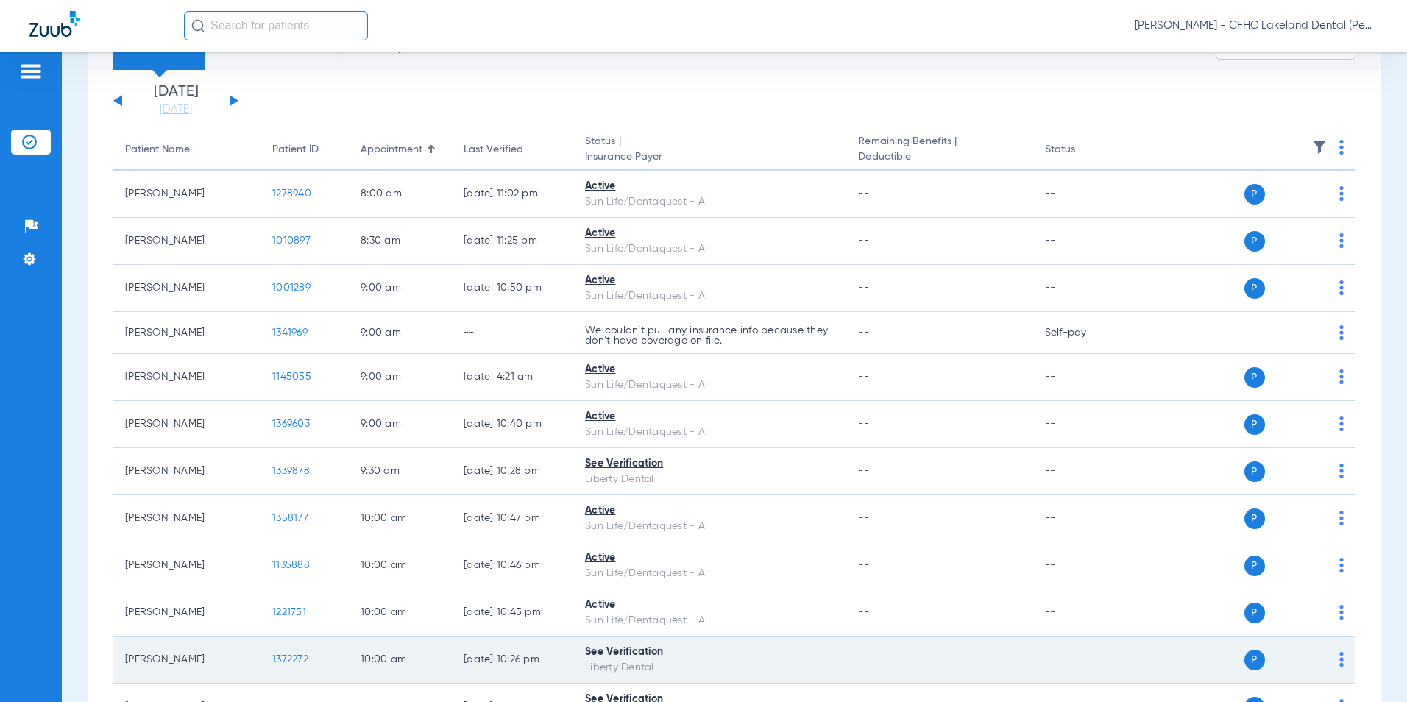
click at [286, 660] on span "1372272" at bounding box center [290, 659] width 36 height 10
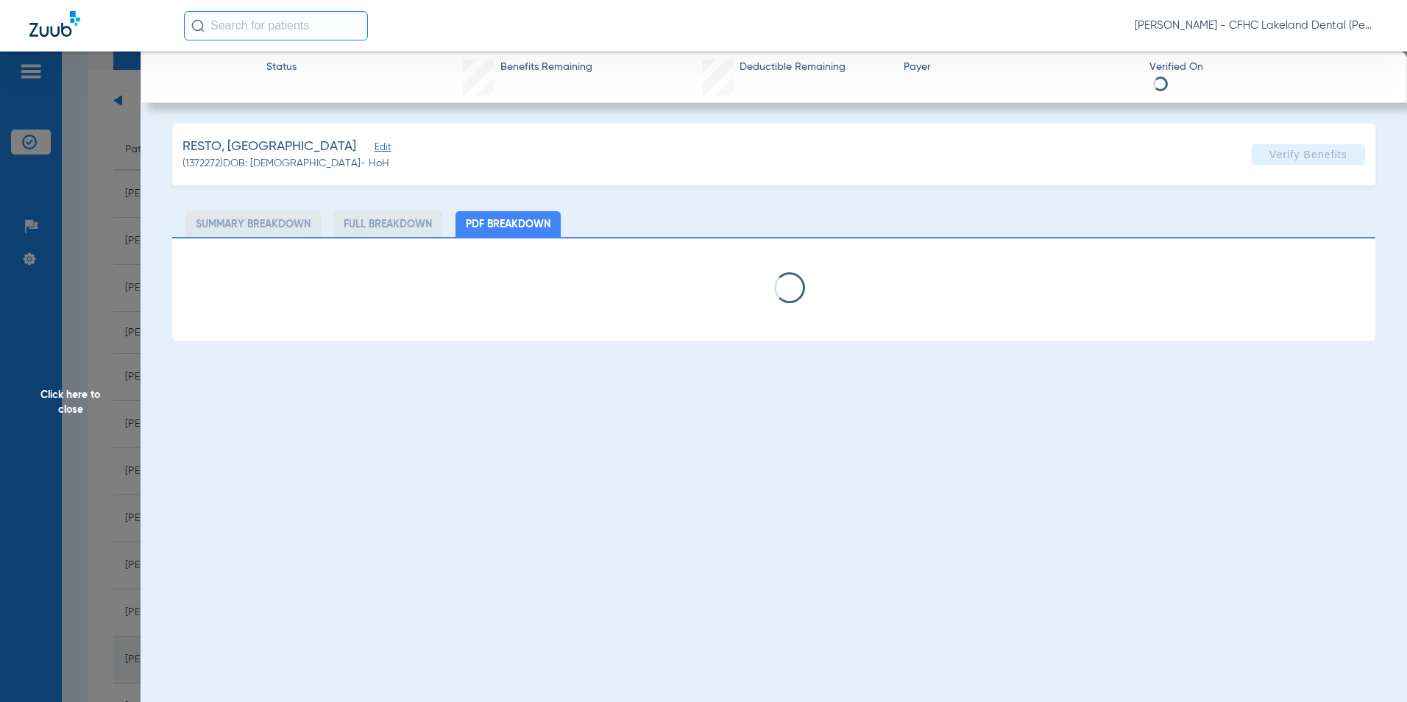
select select "page-width"
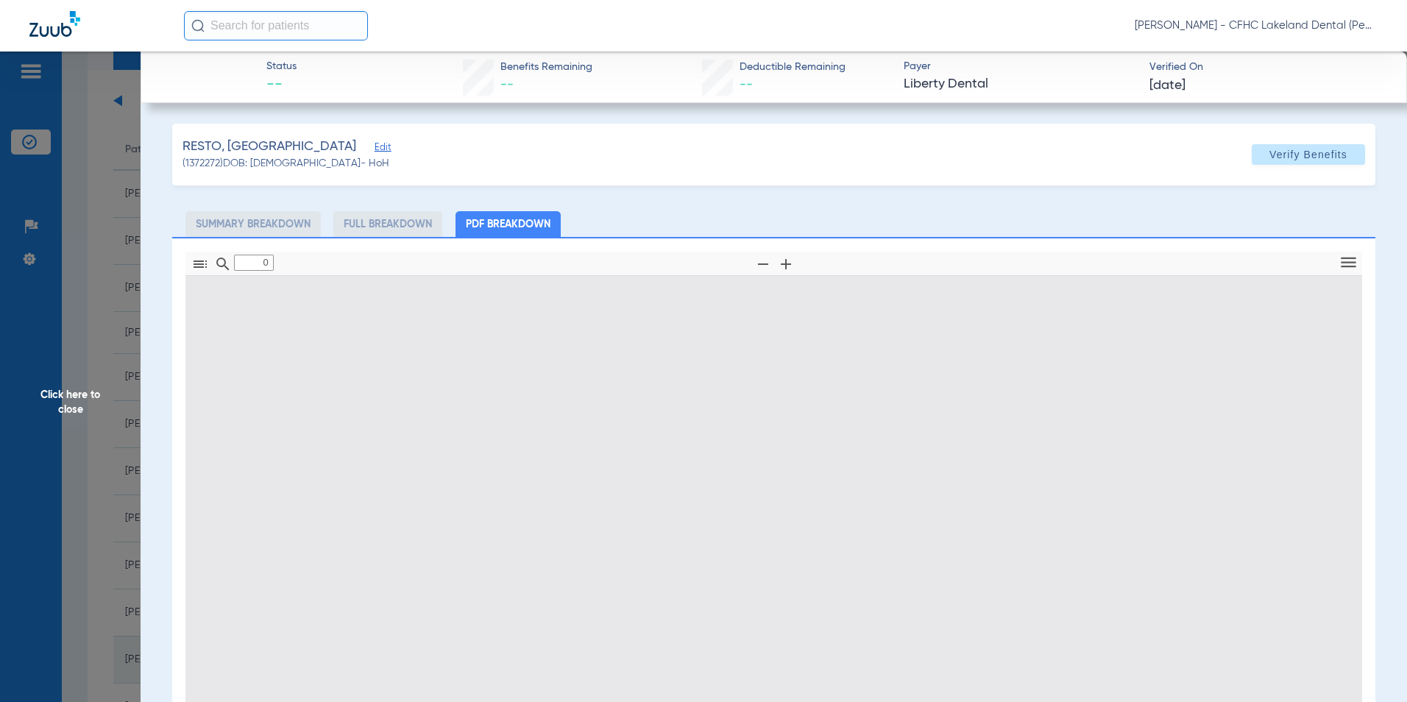
type input "1"
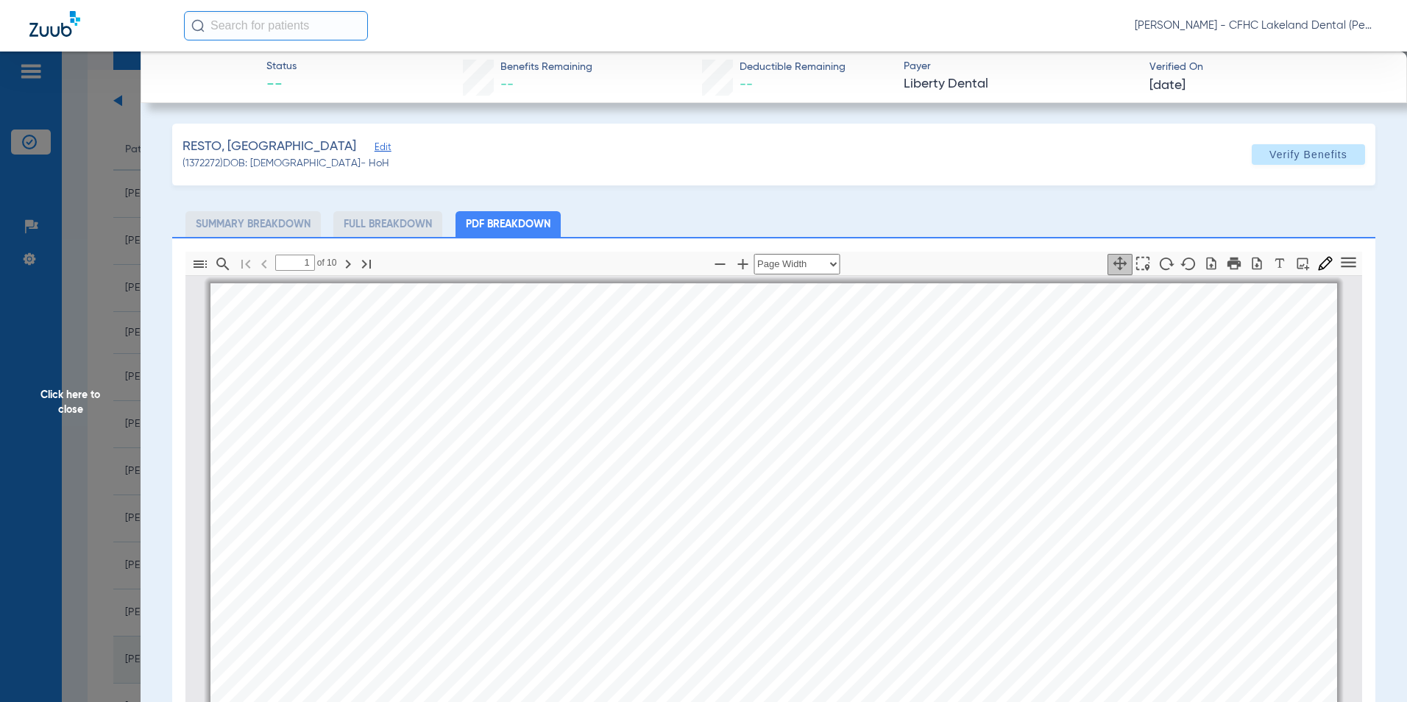
scroll to position [7, 0]
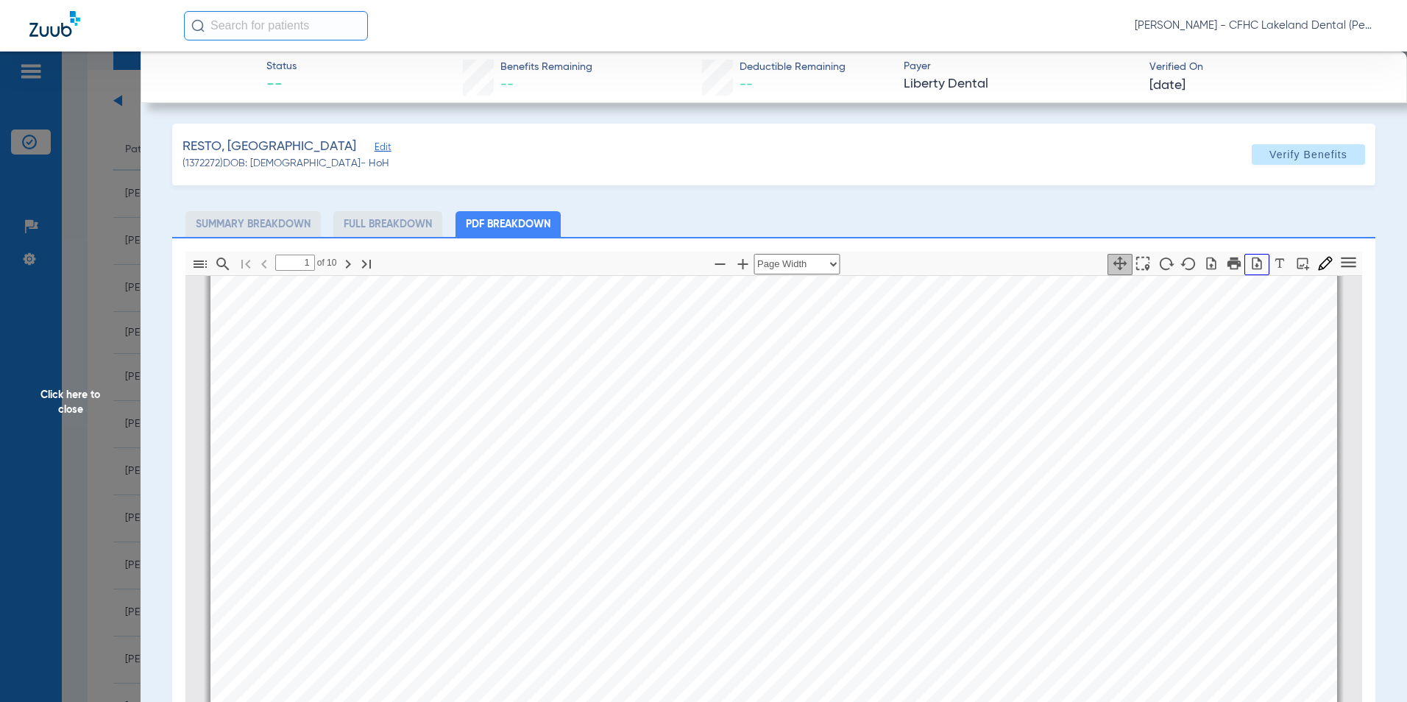
click at [1250, 269] on icon "button" at bounding box center [1257, 263] width 15 height 15
click at [78, 401] on span "Click here to close" at bounding box center [70, 403] width 141 height 702
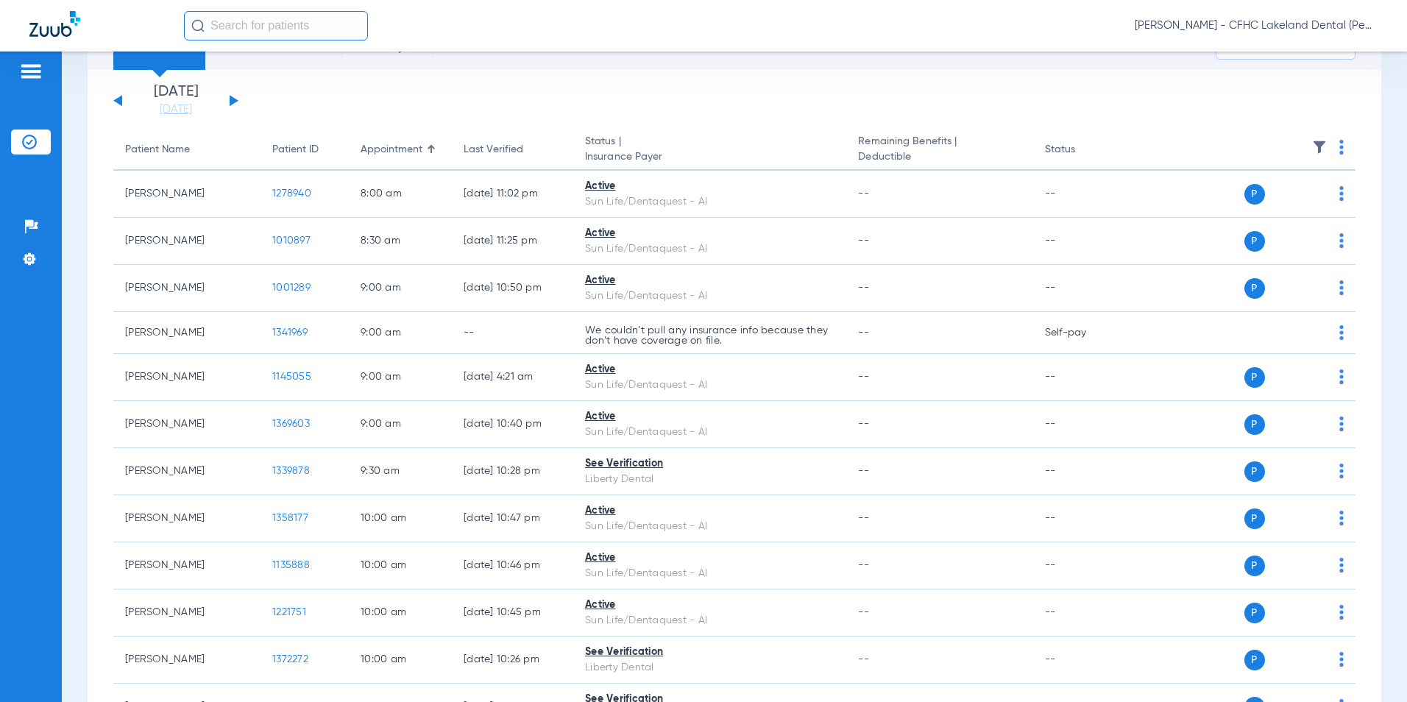
scroll to position [147, 0]
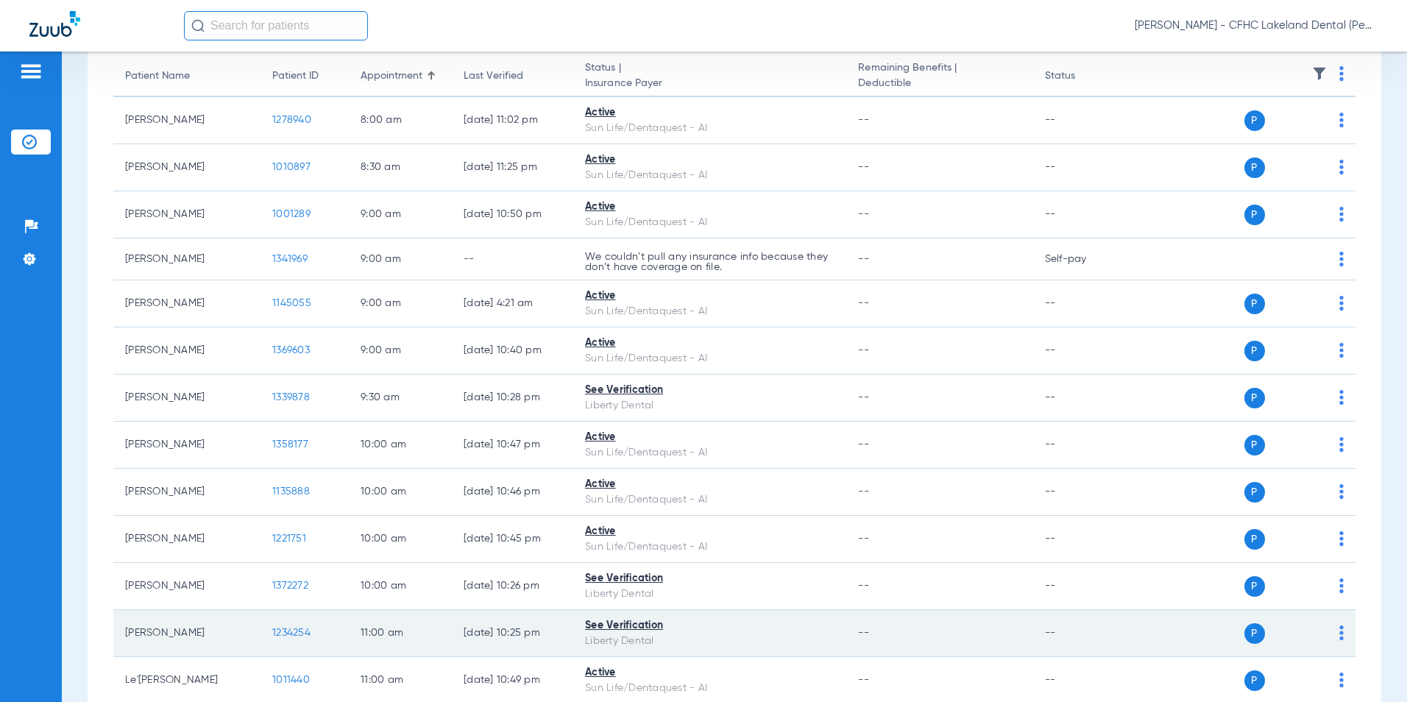
click at [294, 635] on span "1234254" at bounding box center [291, 633] width 38 height 10
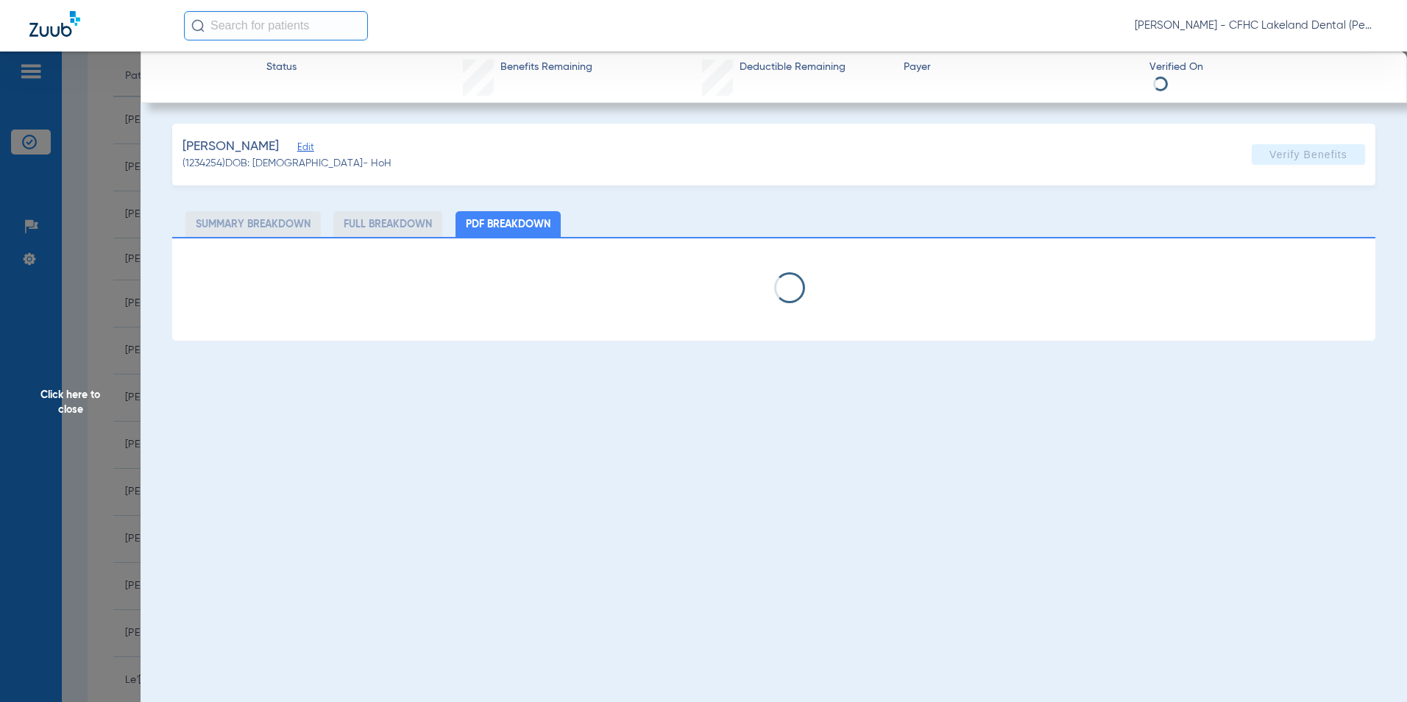
select select "page-width"
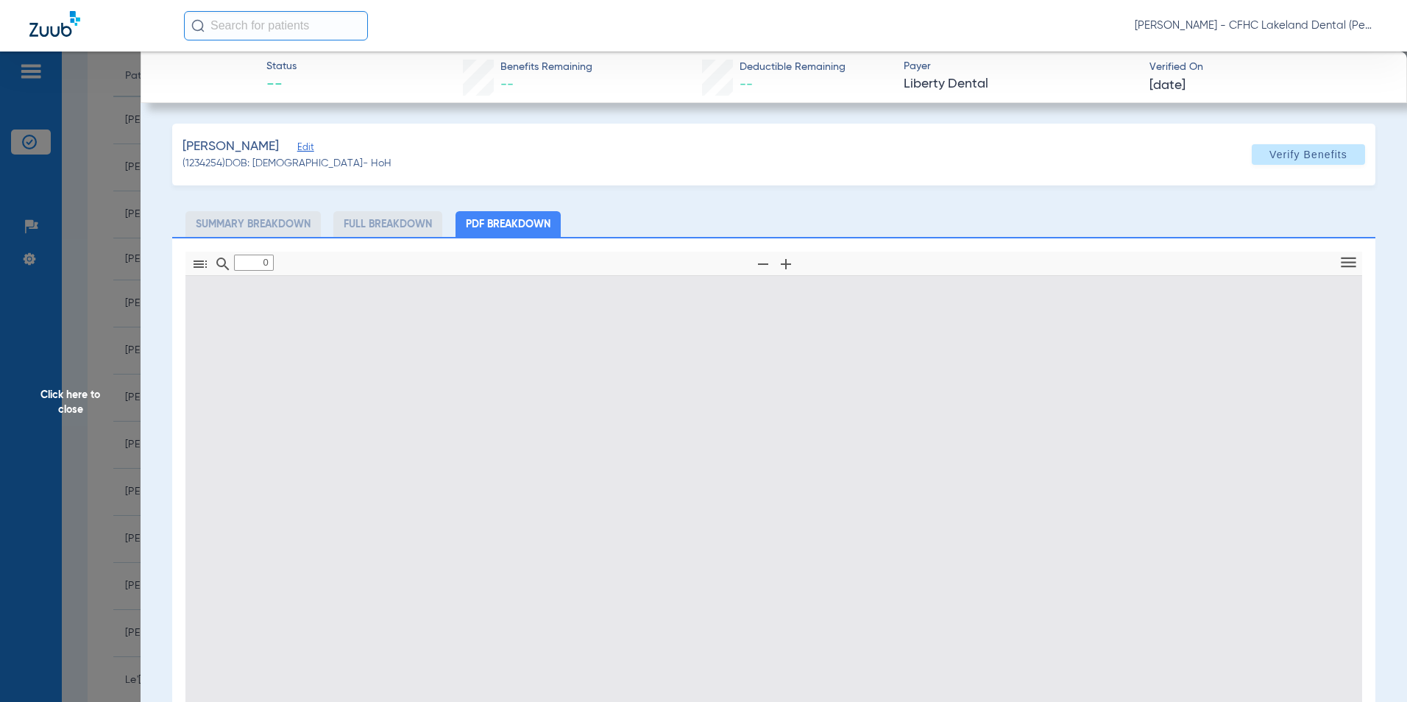
type input "1"
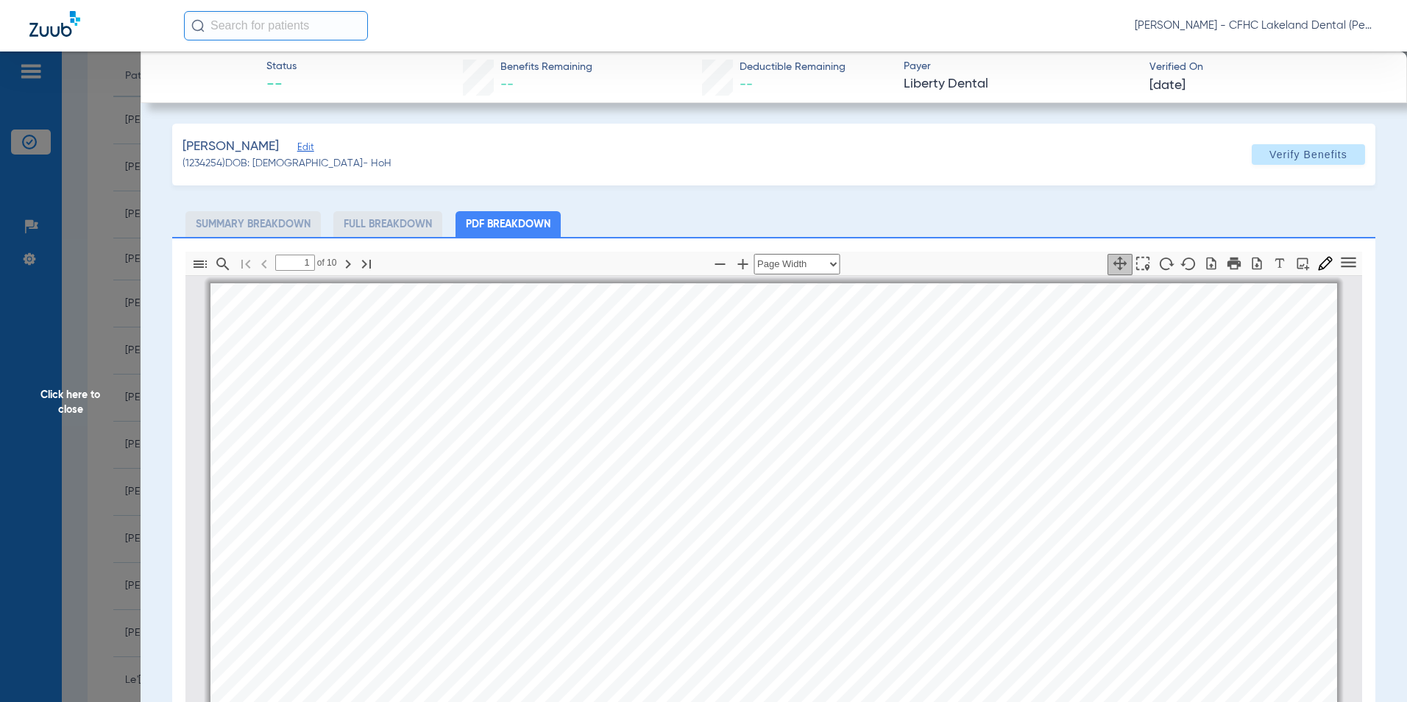
scroll to position [7, 0]
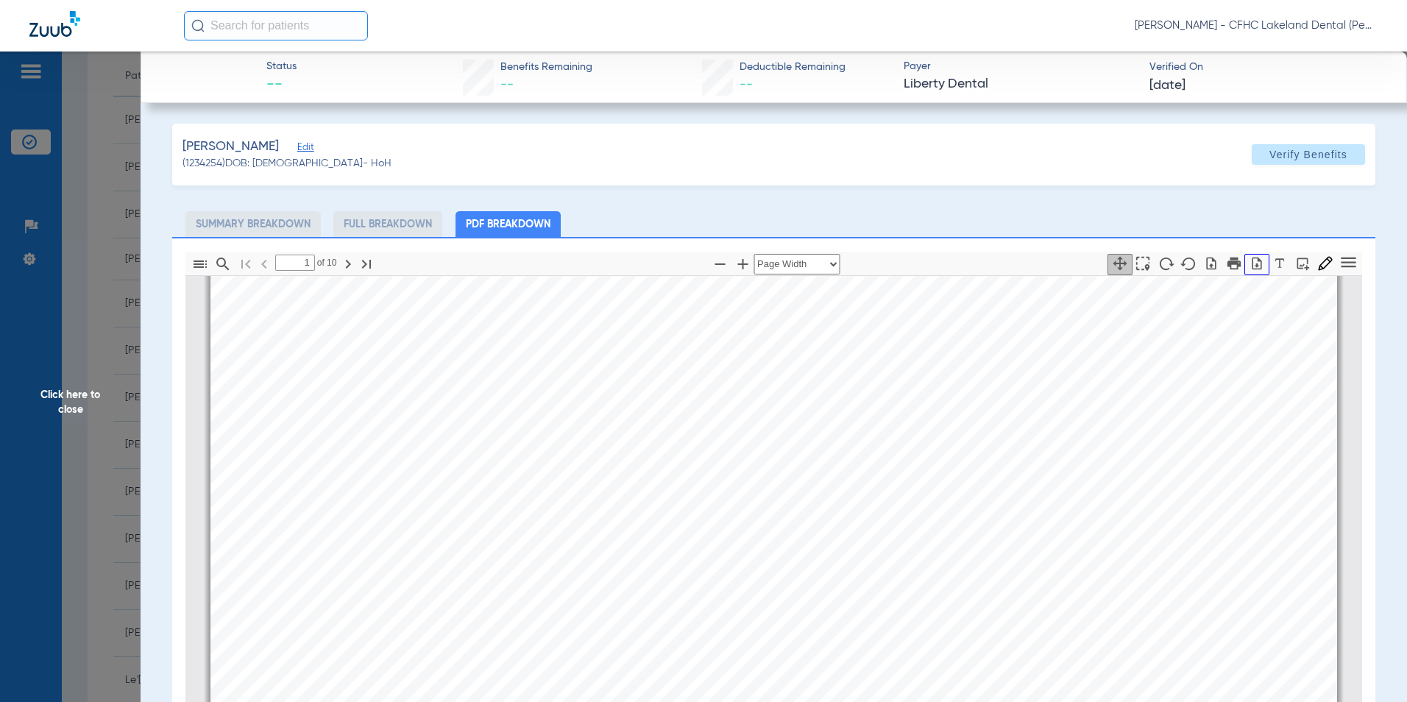
click at [1254, 261] on icon "button" at bounding box center [1257, 263] width 15 height 15
click at [70, 401] on span "Click here to close" at bounding box center [70, 403] width 141 height 702
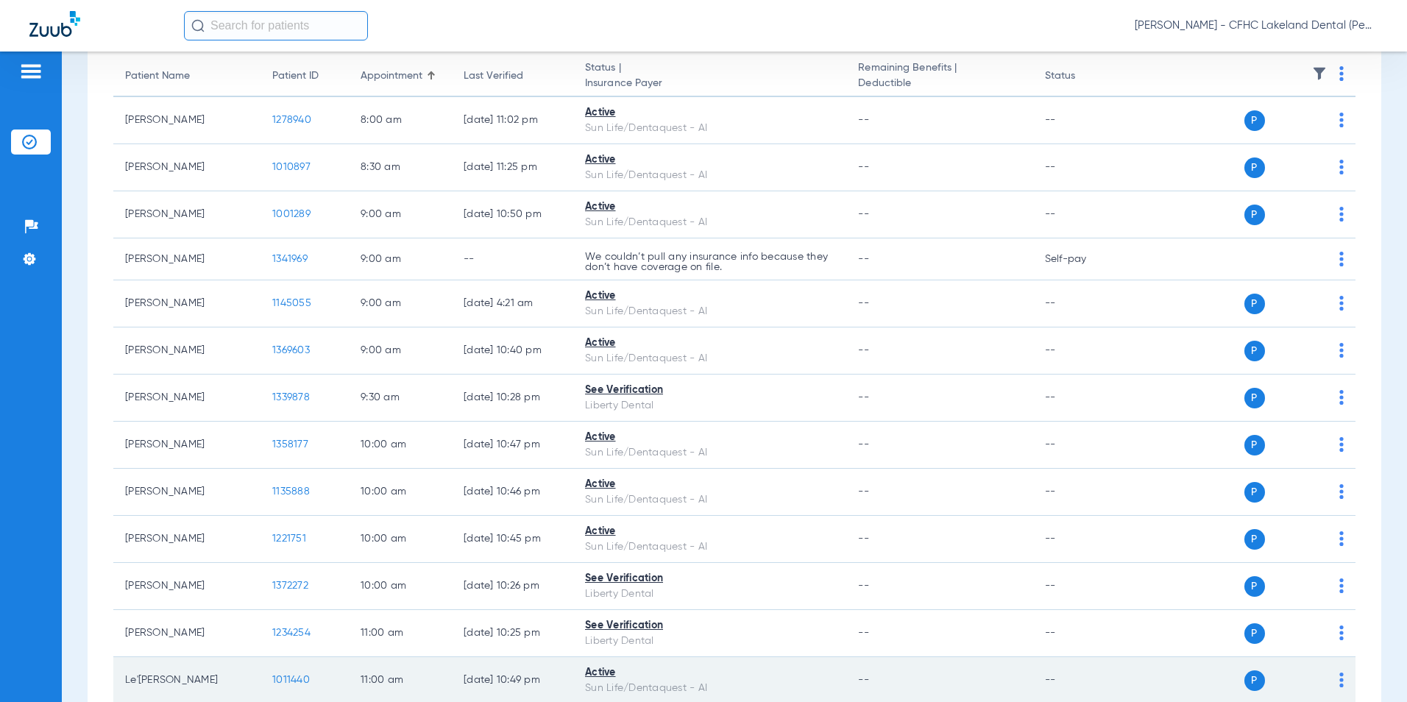
click at [295, 676] on span "1011440" at bounding box center [291, 680] width 38 height 10
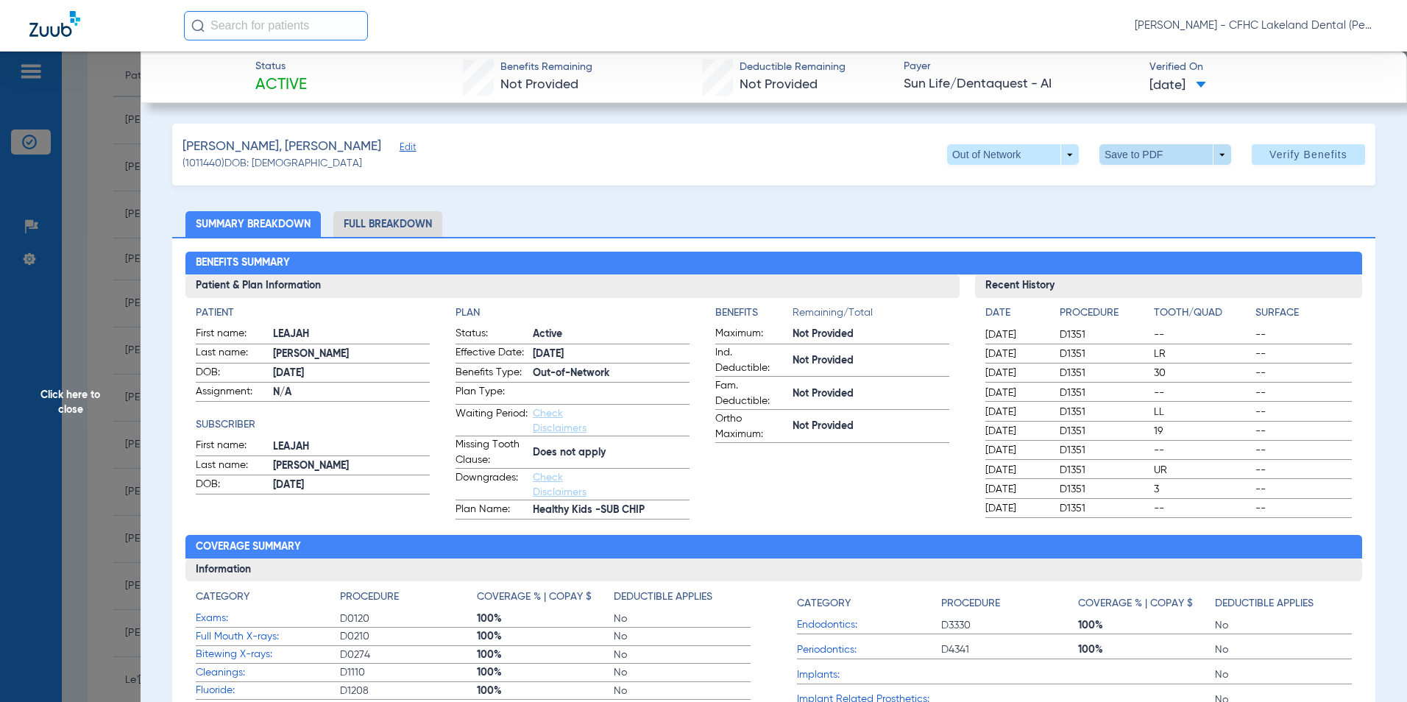
click at [1213, 158] on span at bounding box center [1166, 154] width 132 height 21
click at [1166, 191] on button "insert_drive_file Save to PDF" at bounding box center [1144, 183] width 111 height 29
click at [85, 399] on span "Click here to close" at bounding box center [70, 403] width 141 height 702
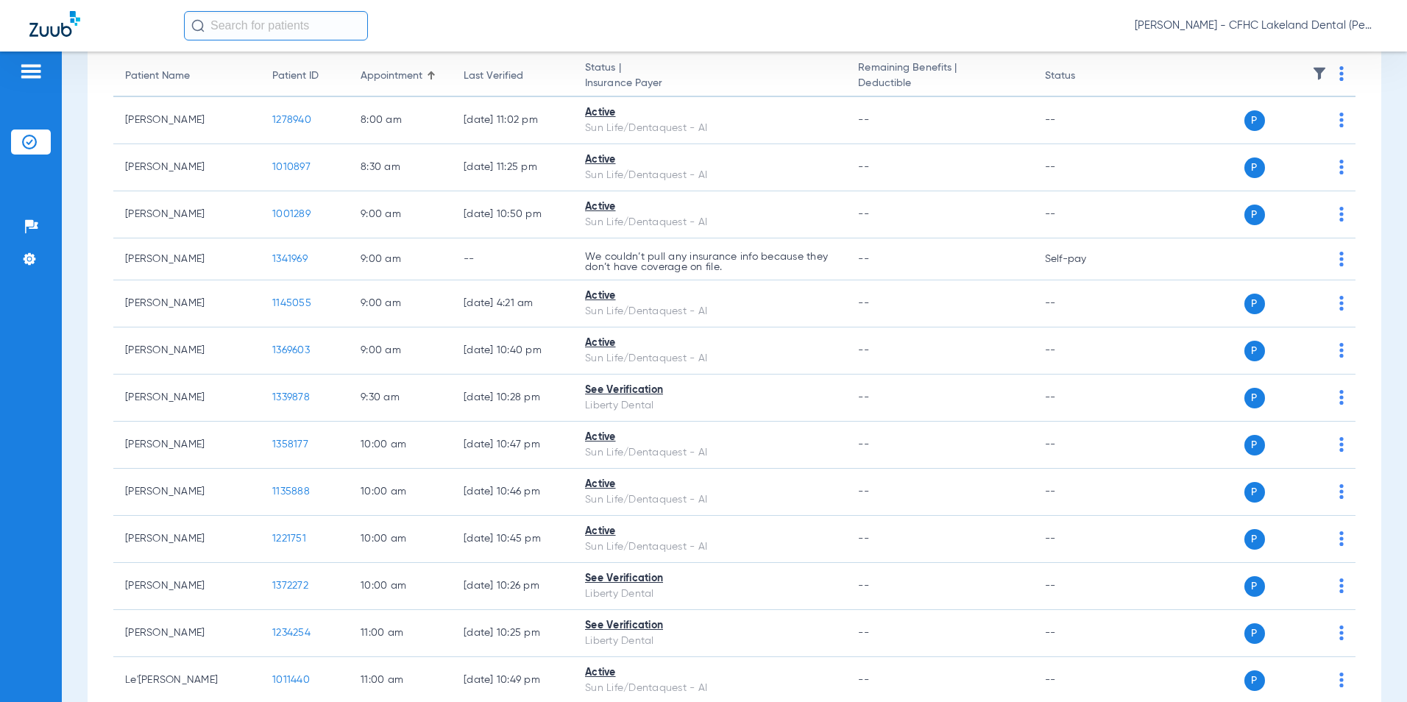
scroll to position [221, 0]
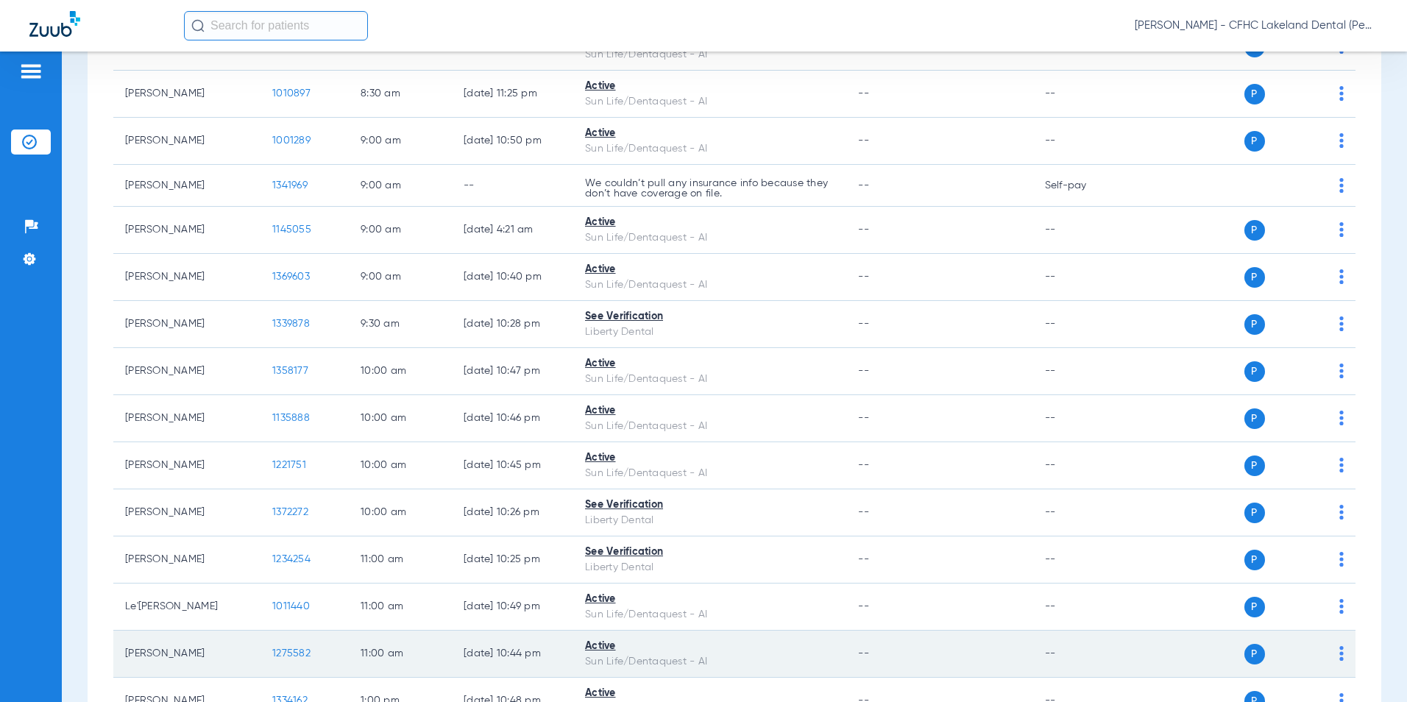
click at [283, 654] on span "1275582" at bounding box center [291, 653] width 38 height 10
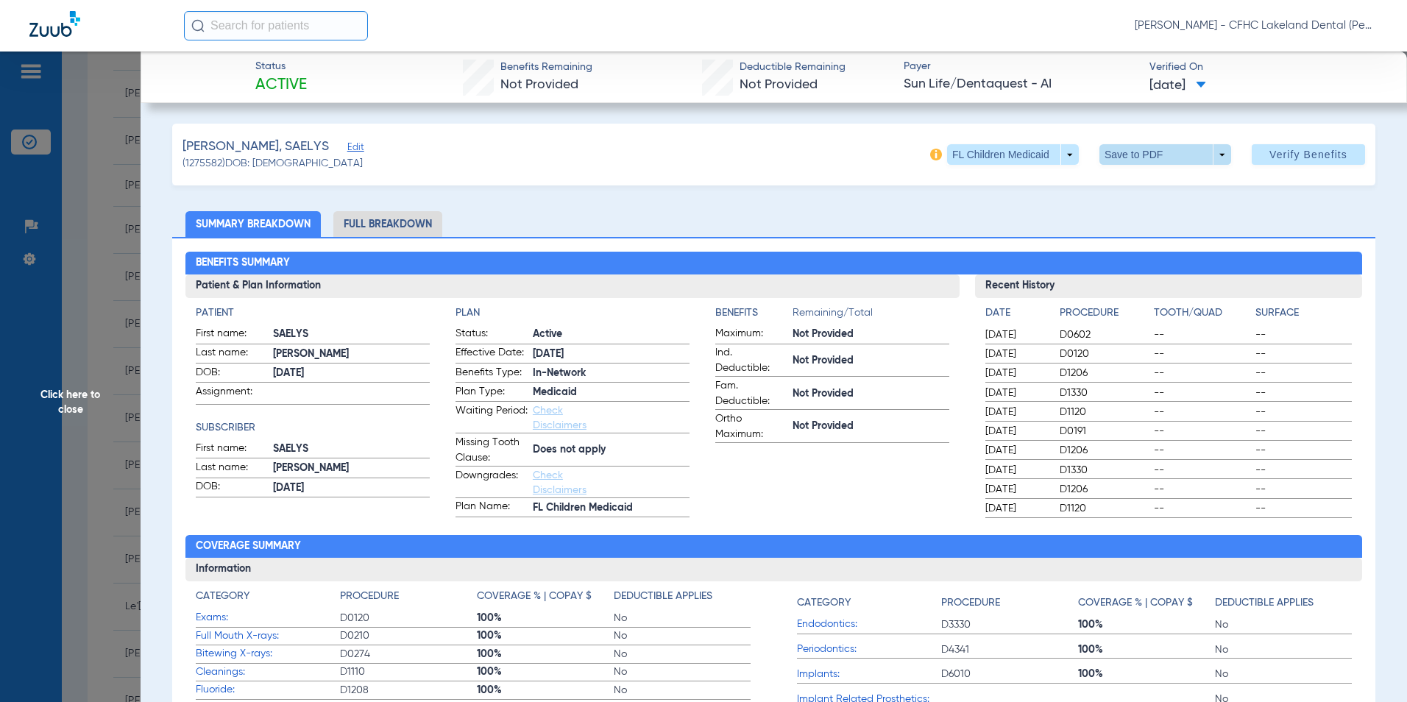
click at [1213, 149] on span at bounding box center [1166, 154] width 132 height 21
click at [1179, 179] on span "Save to PDF" at bounding box center [1160, 184] width 58 height 10
click at [66, 402] on span "Click here to close" at bounding box center [70, 403] width 141 height 702
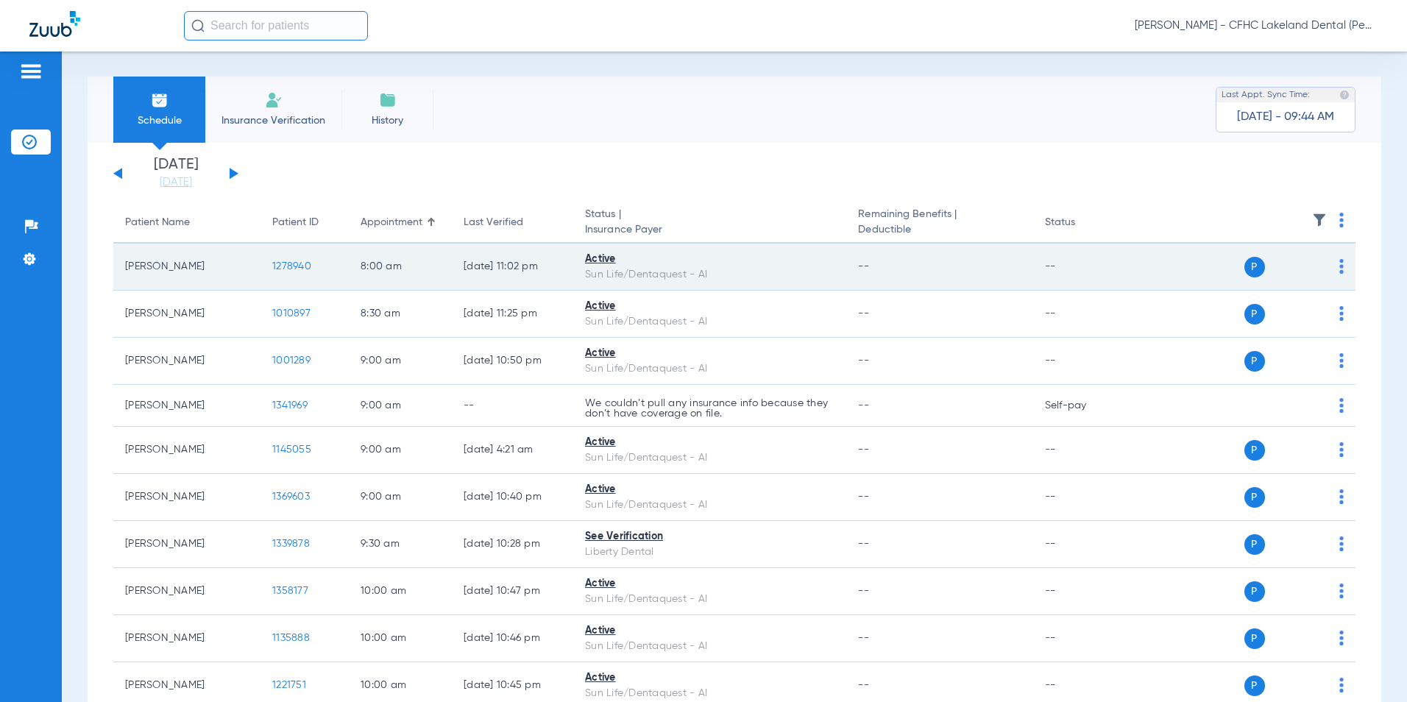
scroll to position [0, 0]
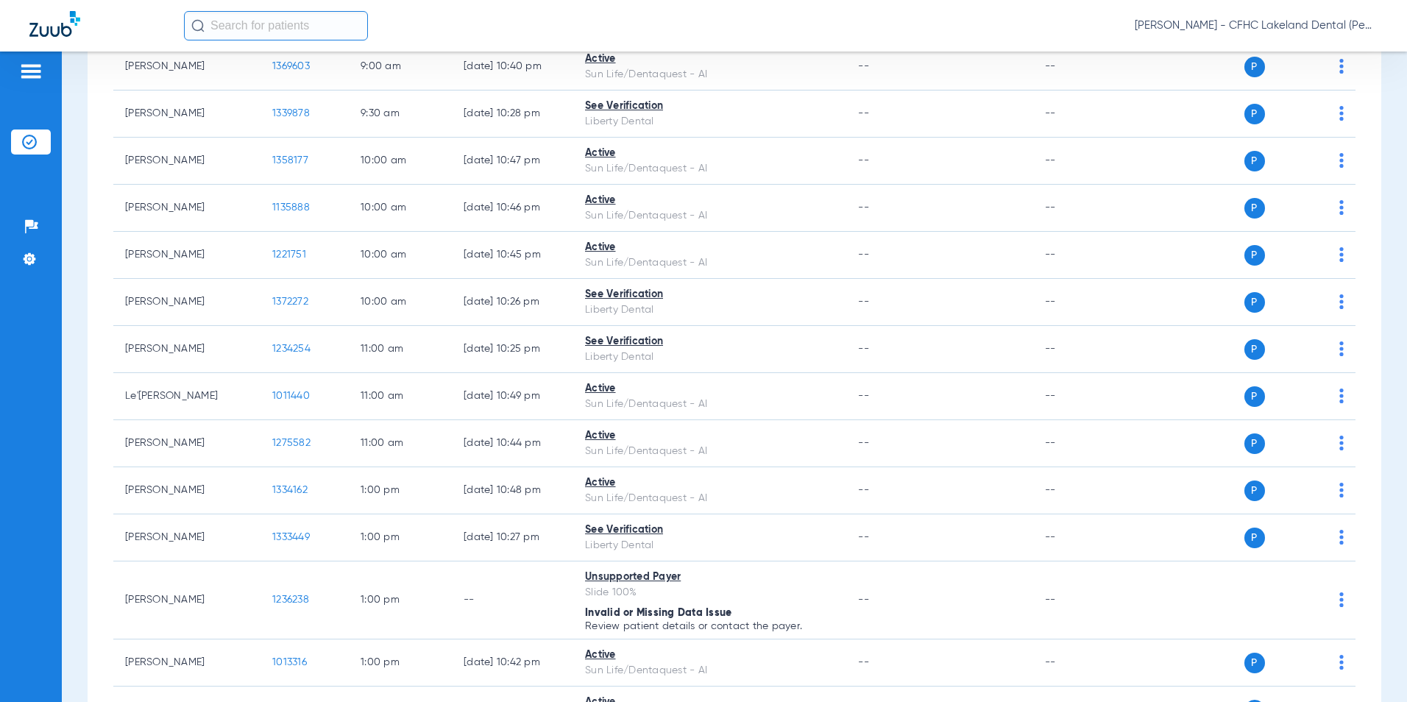
scroll to position [515, 0]
